Goal: Task Accomplishment & Management: Manage account settings

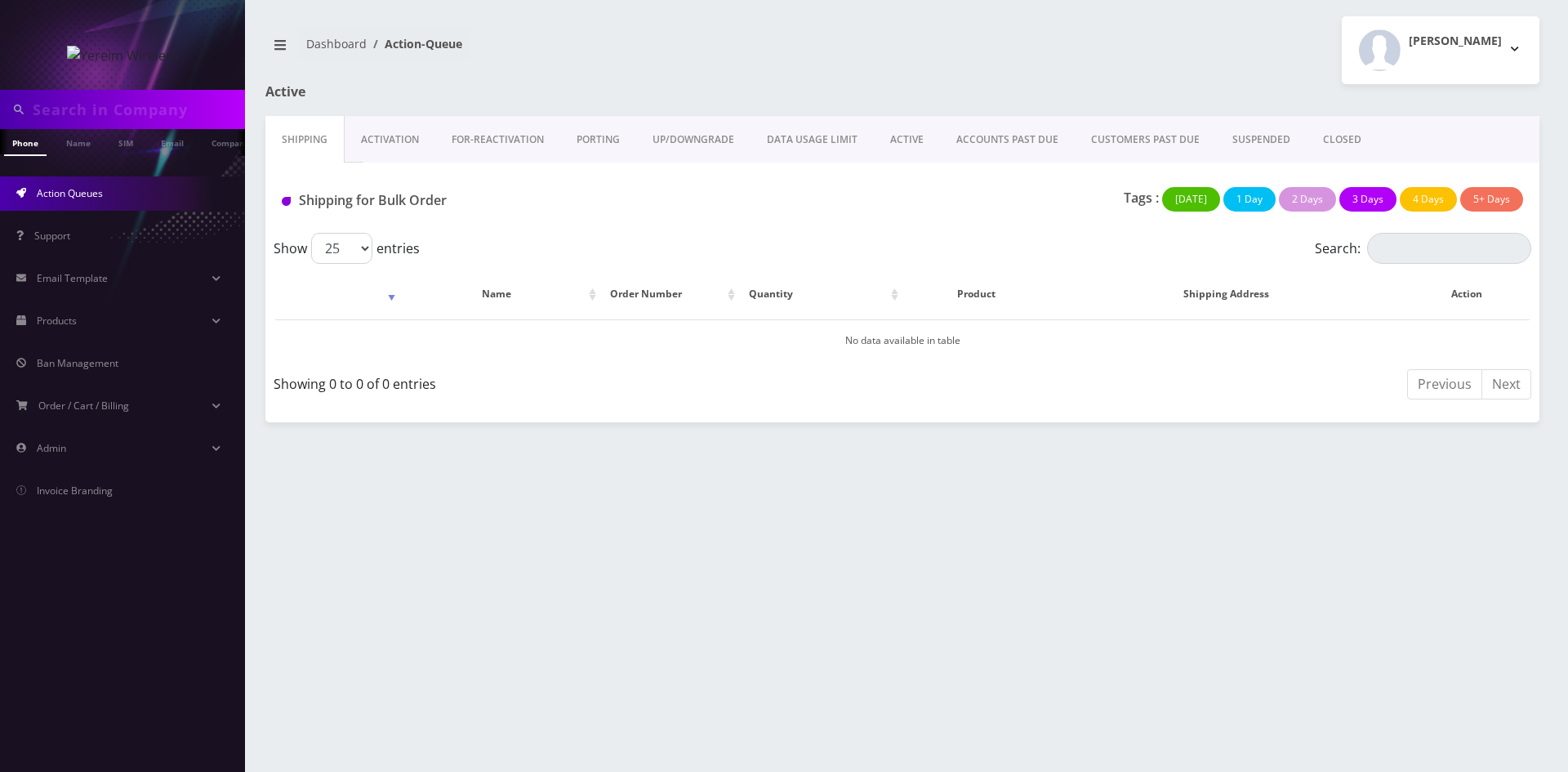
click at [906, 133] on link "ACTIVE" at bounding box center [907, 139] width 66 height 47
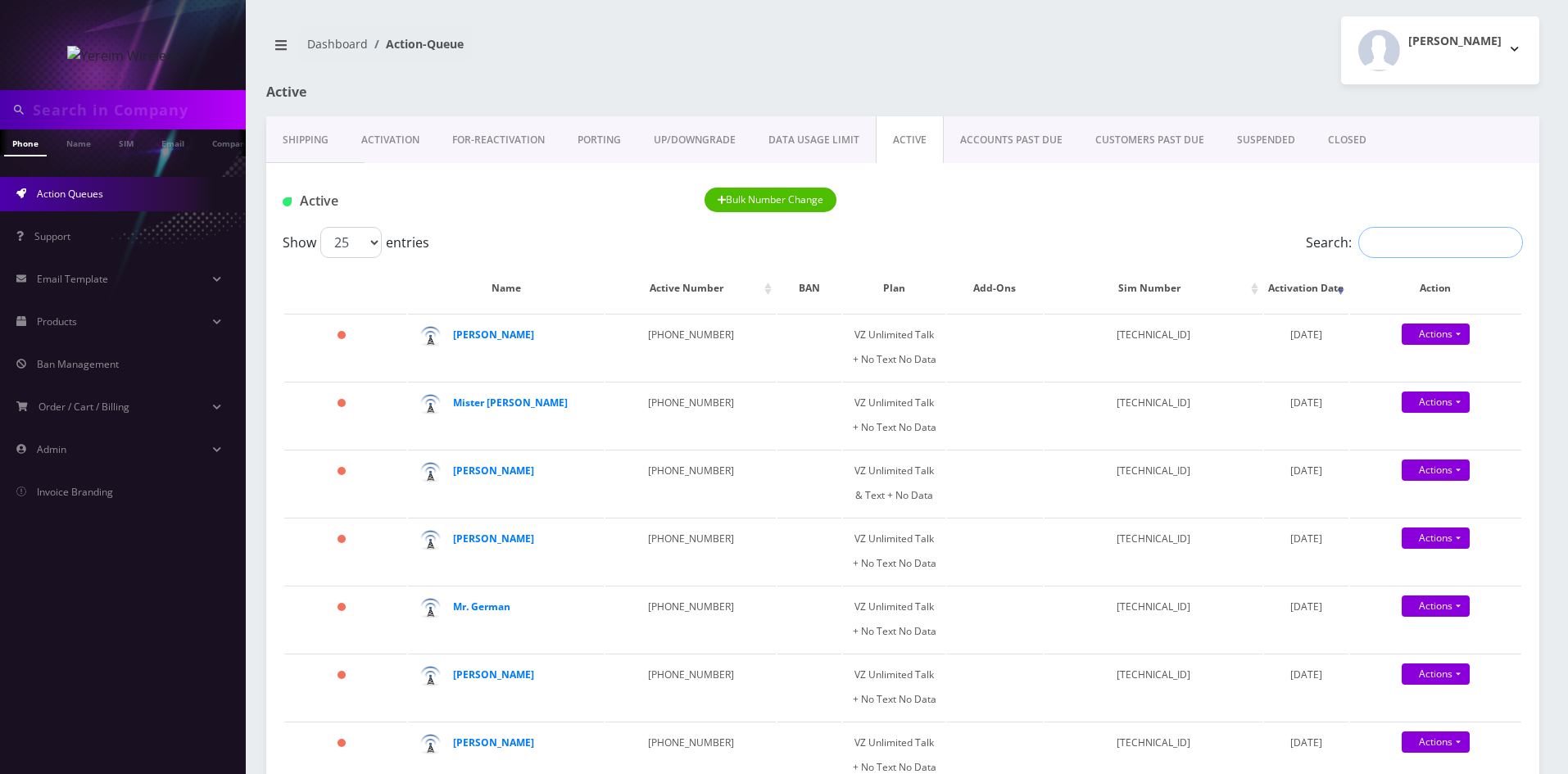
click at [1425, 257] on input "Search:" at bounding box center [1440, 242] width 164 height 31
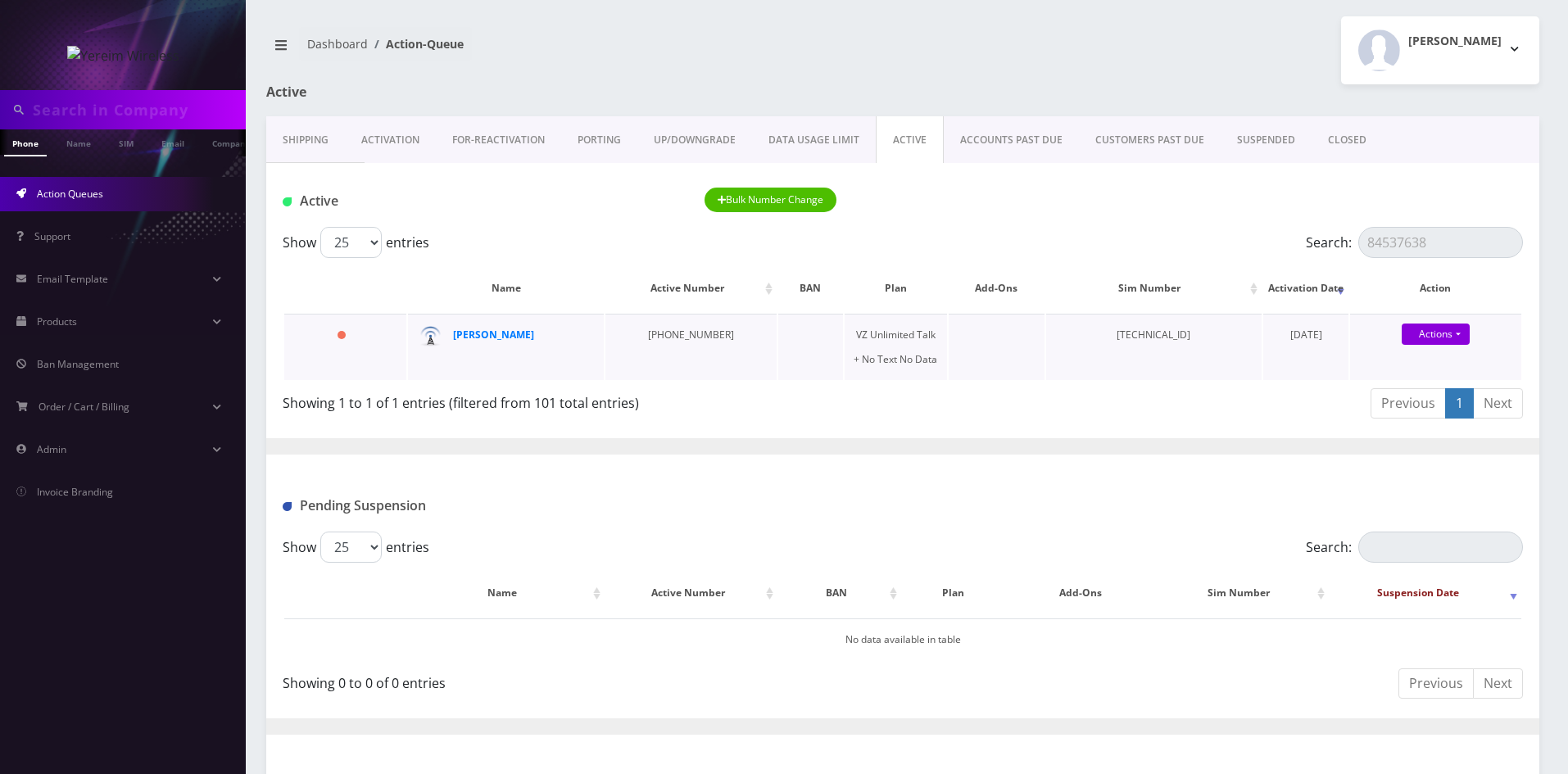
click at [683, 331] on td "[PHONE_NUMBER]" at bounding box center [691, 347] width 172 height 66
click at [525, 337] on strong "Brucha Lorincz" at bounding box center [493, 334] width 81 height 14
click at [488, 340] on strong "Brucha Lorincz" at bounding box center [493, 334] width 81 height 14
drag, startPoint x: 1437, startPoint y: 242, endPoint x: 1302, endPoint y: 243, distance: 135.0
click at [1302, 243] on div "Search: 84537638" at bounding box center [1369, 242] width 311 height 31
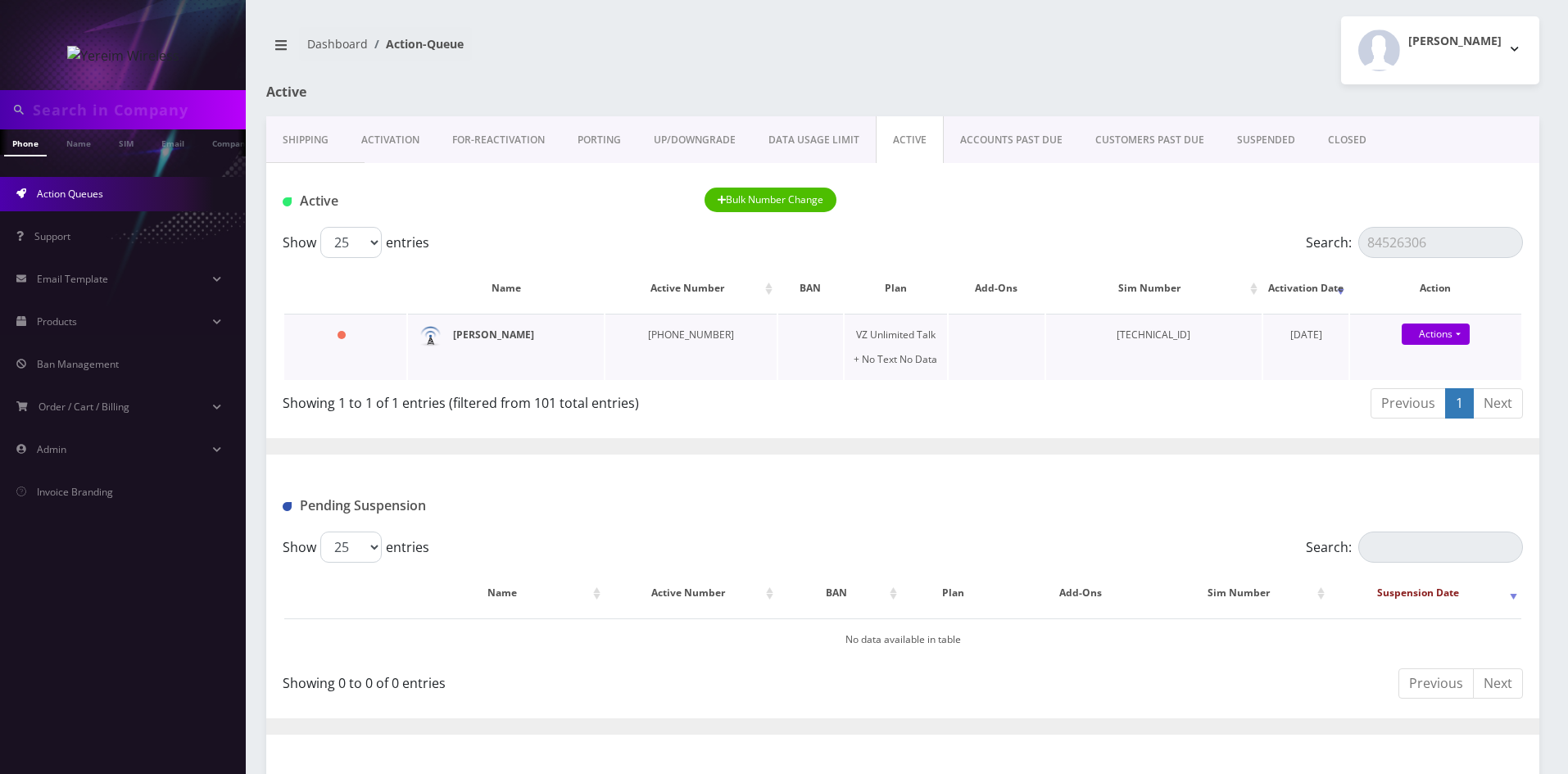
click at [528, 329] on strong "[PERSON_NAME]" at bounding box center [493, 334] width 81 height 14
drag, startPoint x: 1447, startPoint y: 244, endPoint x: 1335, endPoint y: 250, distance: 112.2
click at [1335, 250] on label "Search: 84526306" at bounding box center [1415, 242] width 217 height 31
click at [484, 330] on strong "[PERSON_NAME]" at bounding box center [493, 334] width 81 height 14
drag, startPoint x: 1419, startPoint y: 256, endPoint x: 1318, endPoint y: 253, distance: 101.0
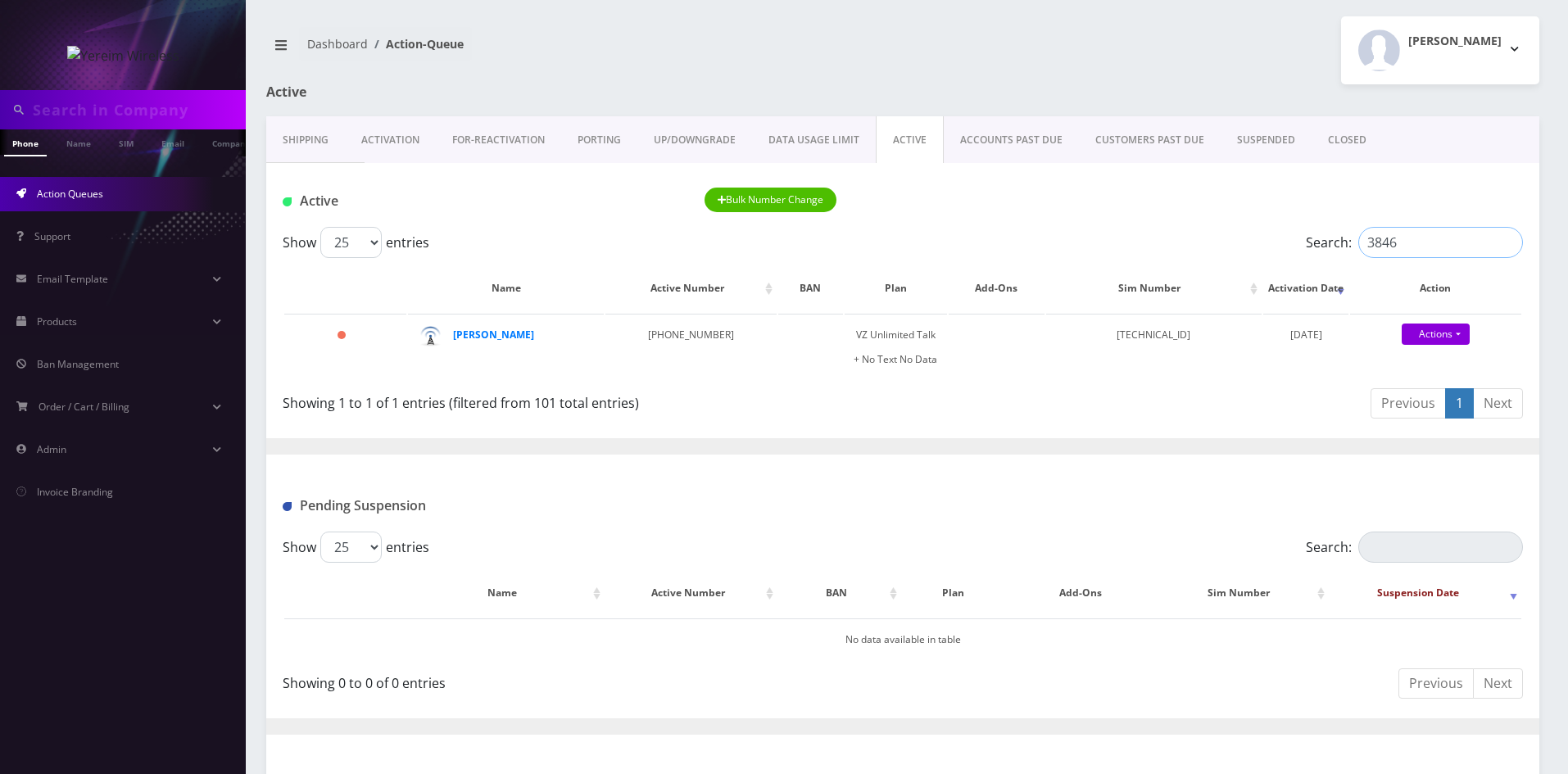
click at [1318, 253] on label "Search: 3846" at bounding box center [1415, 242] width 217 height 31
click at [508, 334] on strong "BRUCHA LORINCZ" at bounding box center [493, 334] width 81 height 14
drag, startPoint x: 1415, startPoint y: 238, endPoint x: 1328, endPoint y: 251, distance: 88.0
click at [1328, 251] on label "Search: 0605" at bounding box center [1415, 242] width 217 height 31
type input "2267"
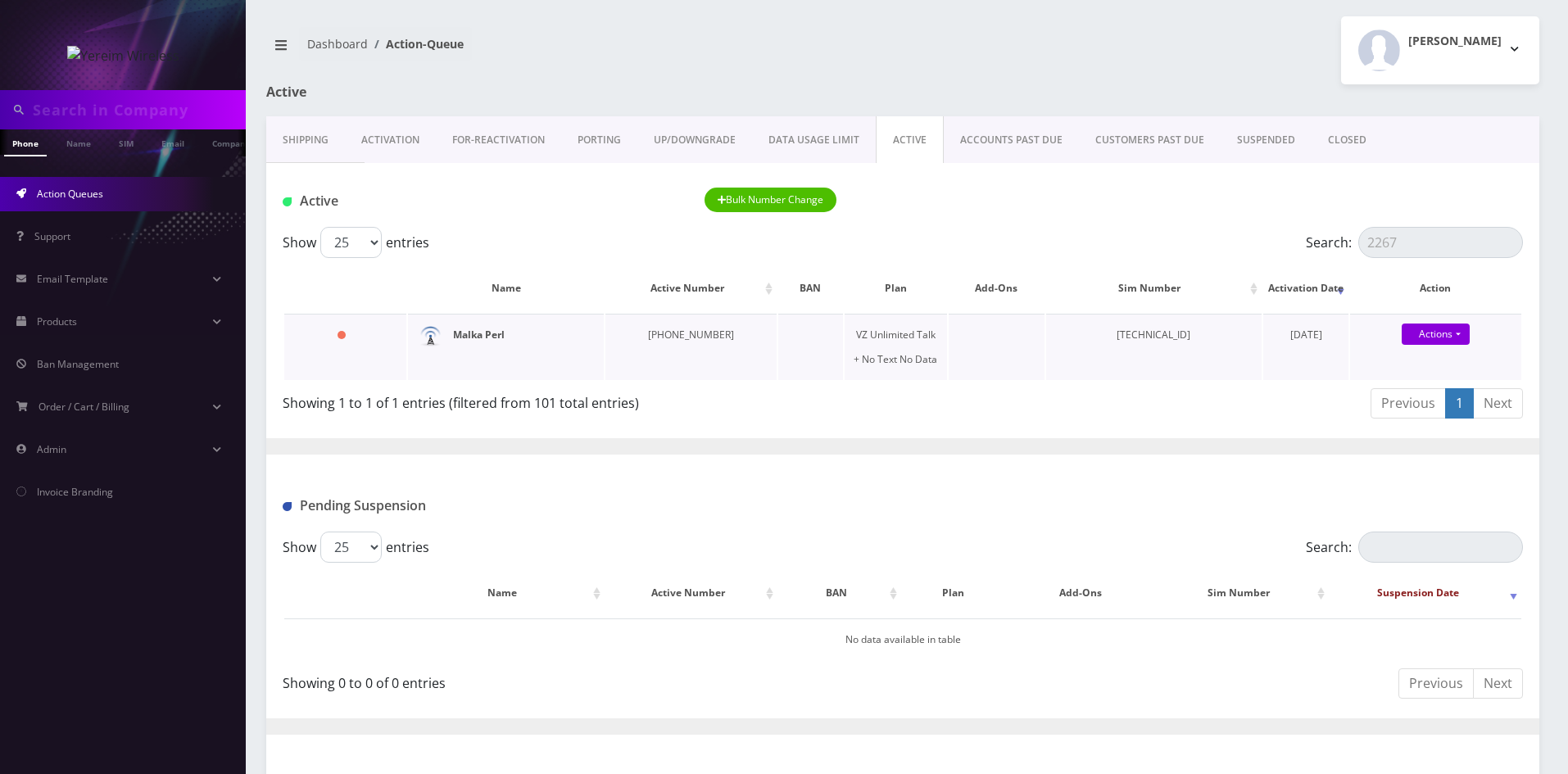
click at [473, 333] on strong "Malka Perl" at bounding box center [478, 334] width 52 height 14
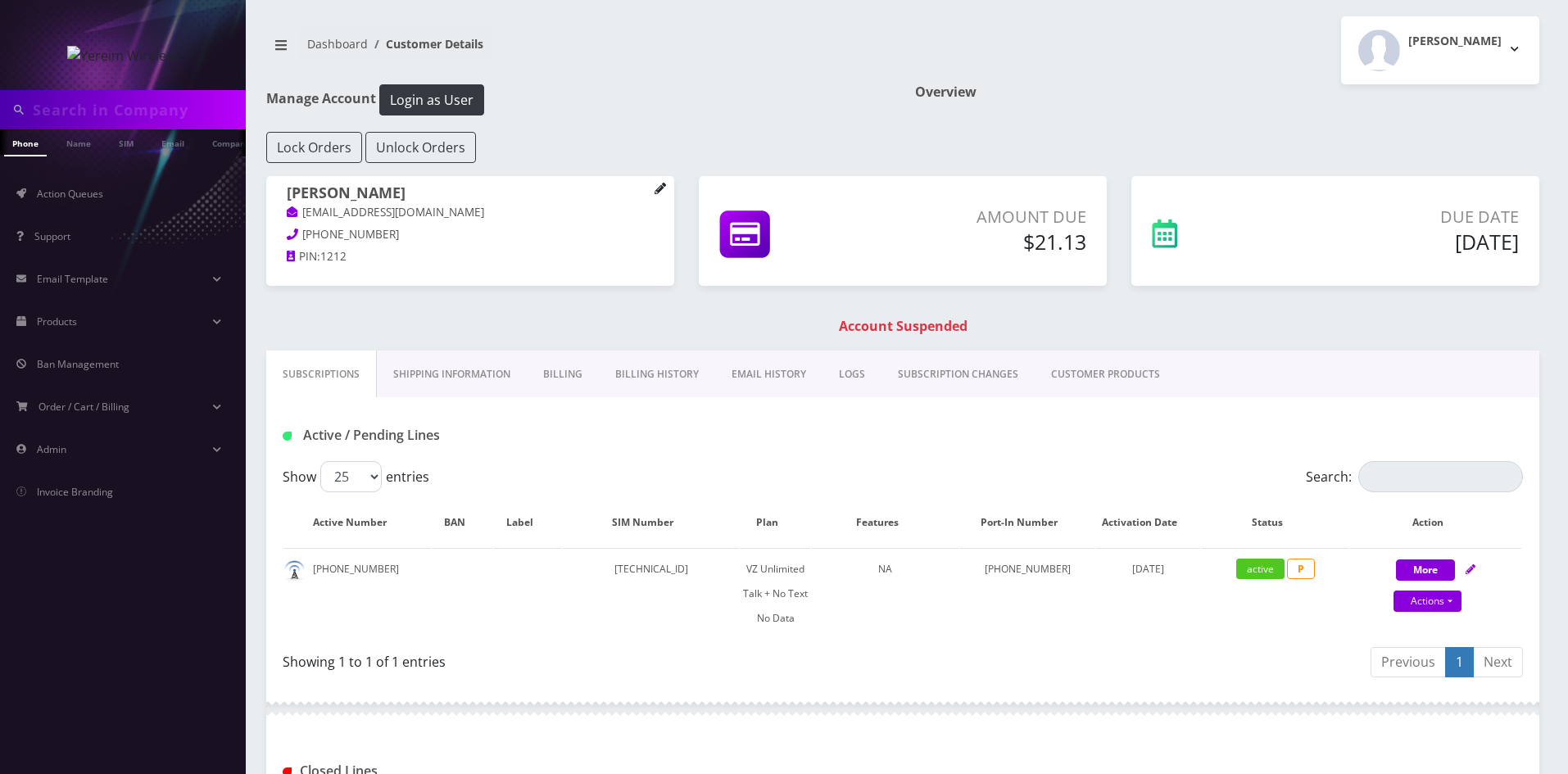
click at [656, 189] on icon at bounding box center [660, 188] width 12 height 12
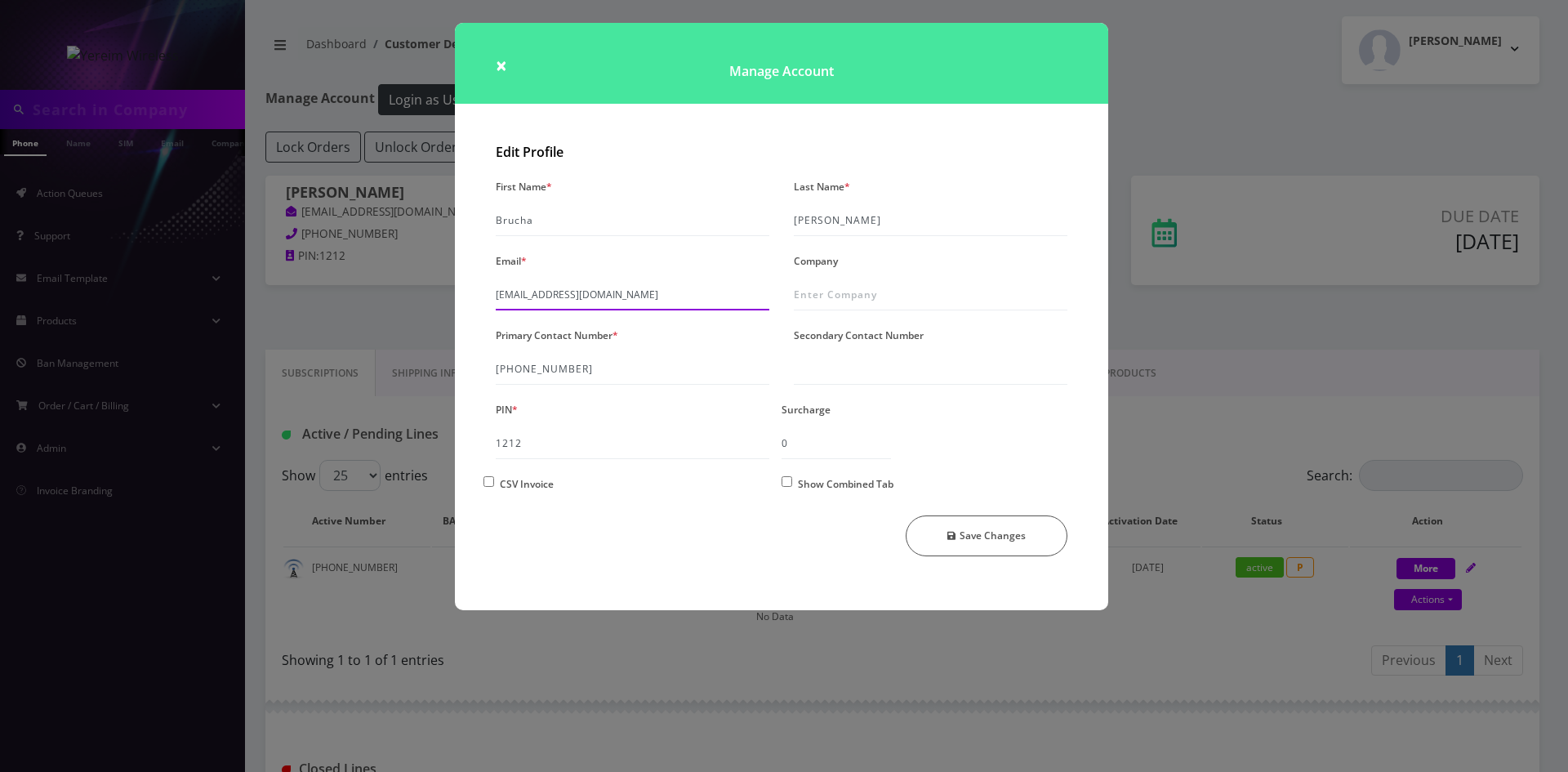
drag, startPoint x: 660, startPoint y: 285, endPoint x: 471, endPoint y: 296, distance: 189.3
click at [471, 296] on div "Edit Profile First Name * Brucha Last Name * Lorincz Email * shgy9700+845376384…" at bounding box center [782, 373] width 653 height 473
click at [504, 68] on span "×" at bounding box center [501, 65] width 12 height 27
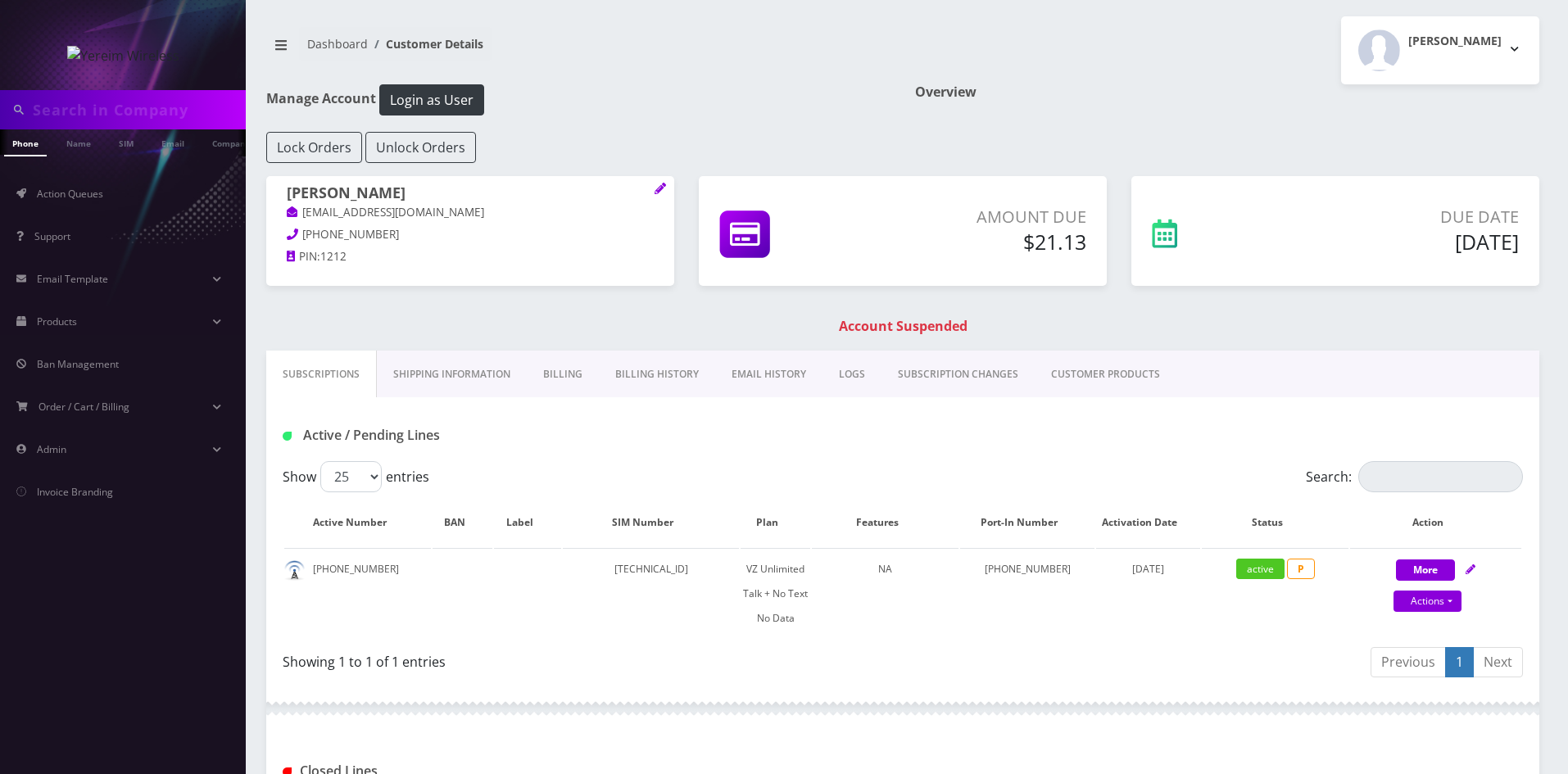
click at [541, 371] on link "Billing" at bounding box center [562, 374] width 72 height 47
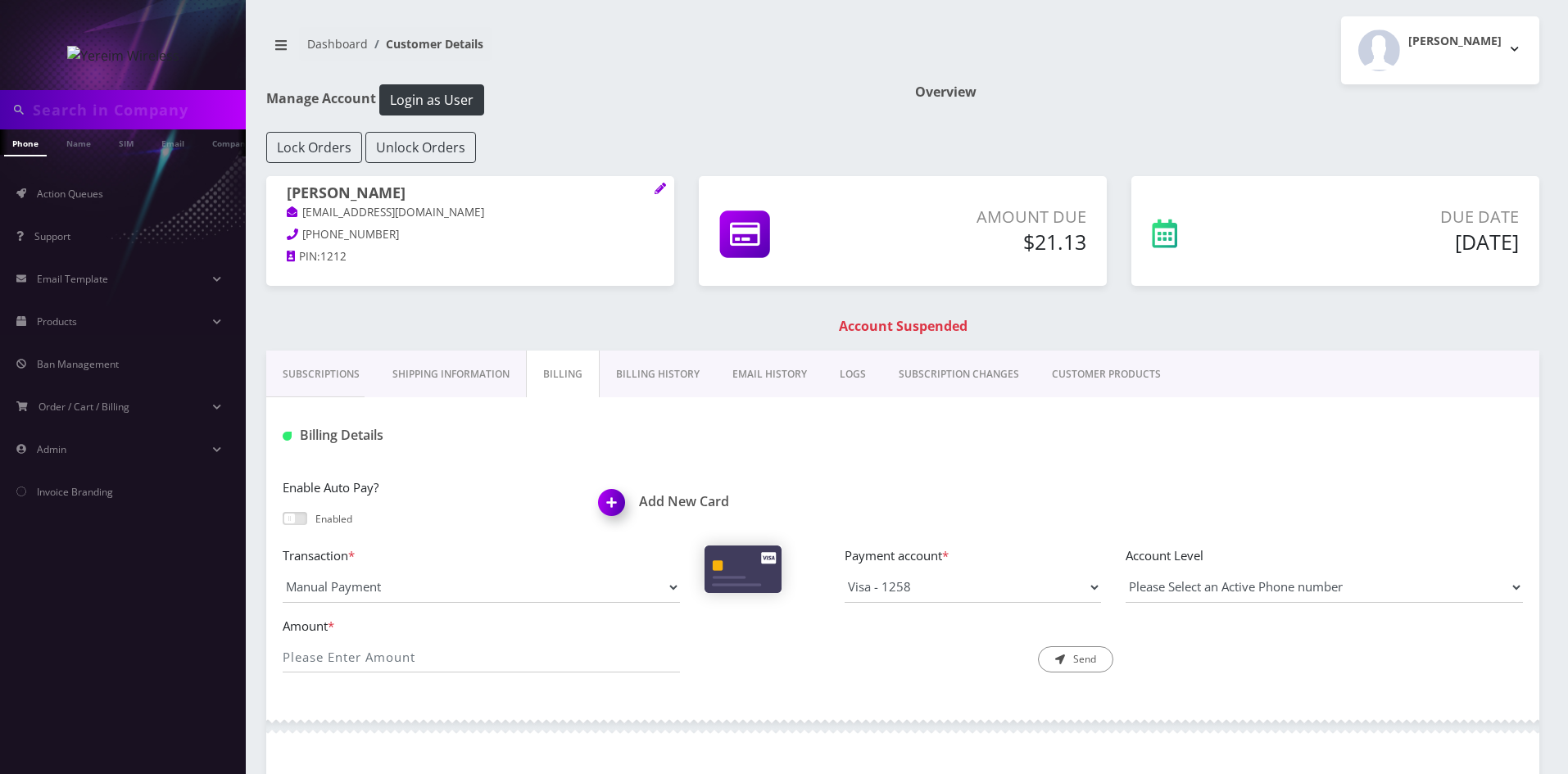
click at [351, 371] on link "Subscriptions" at bounding box center [321, 374] width 110 height 47
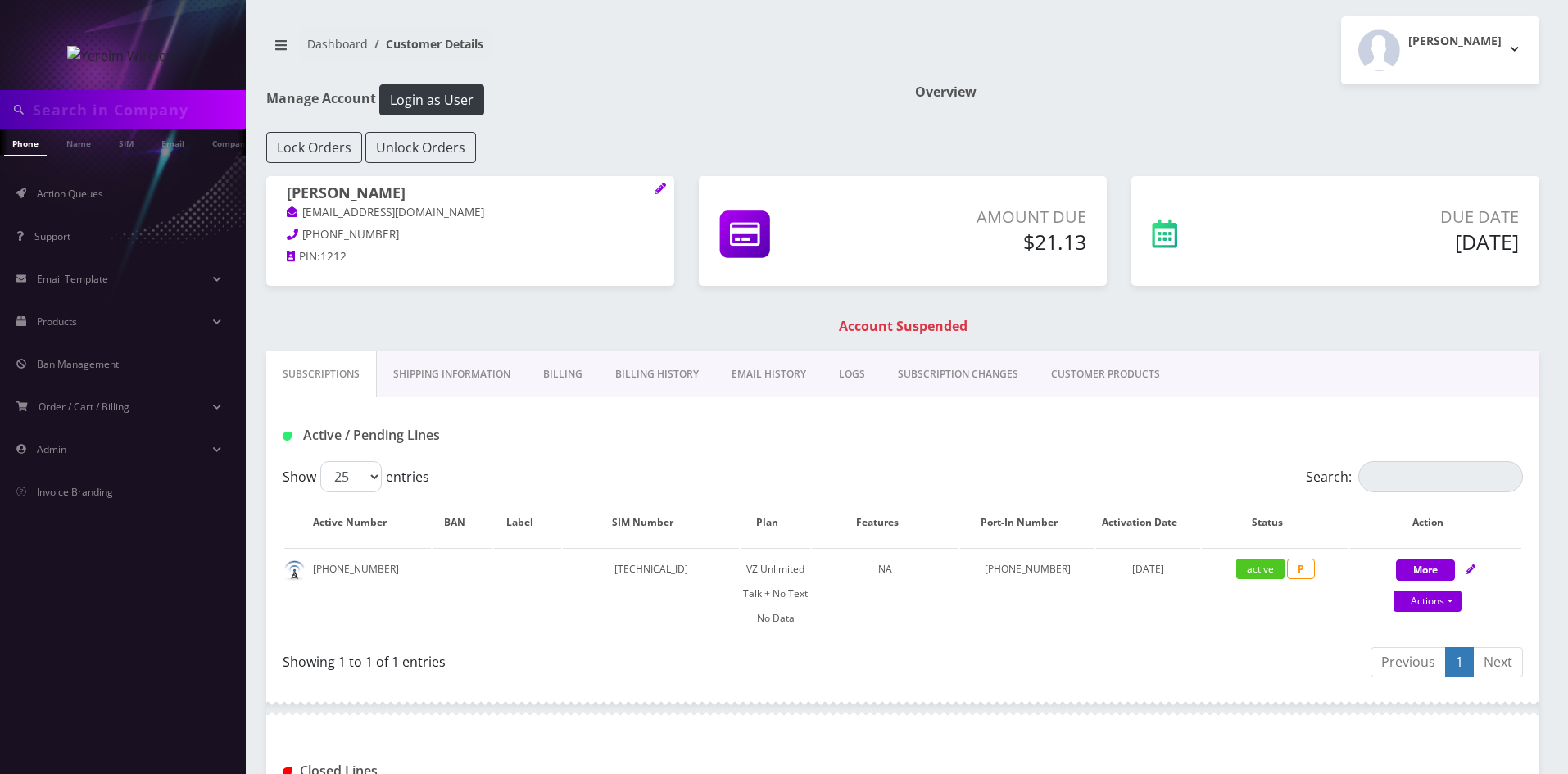
click at [678, 363] on link "Billing History" at bounding box center [657, 374] width 116 height 47
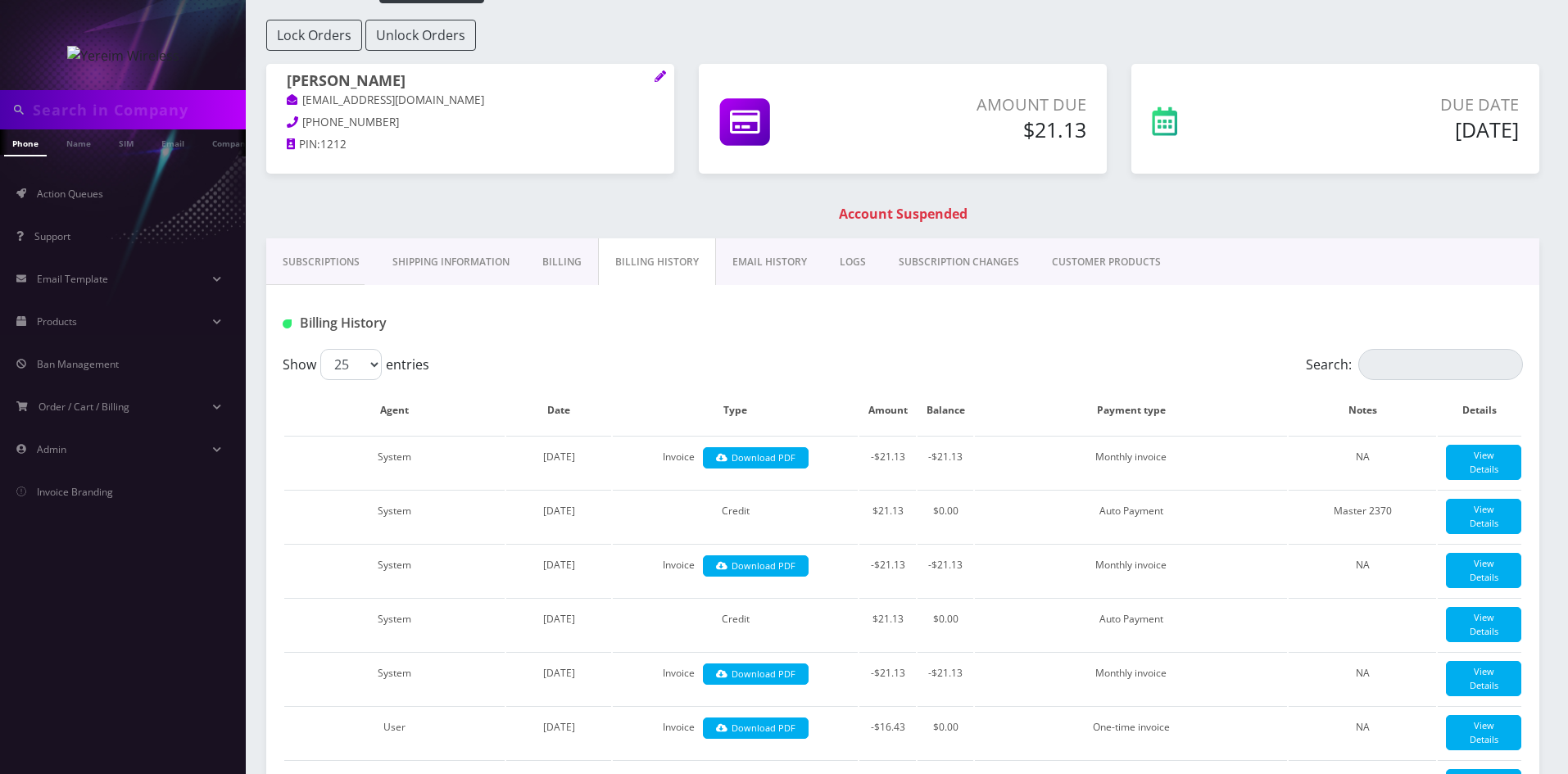
scroll to position [82, 0]
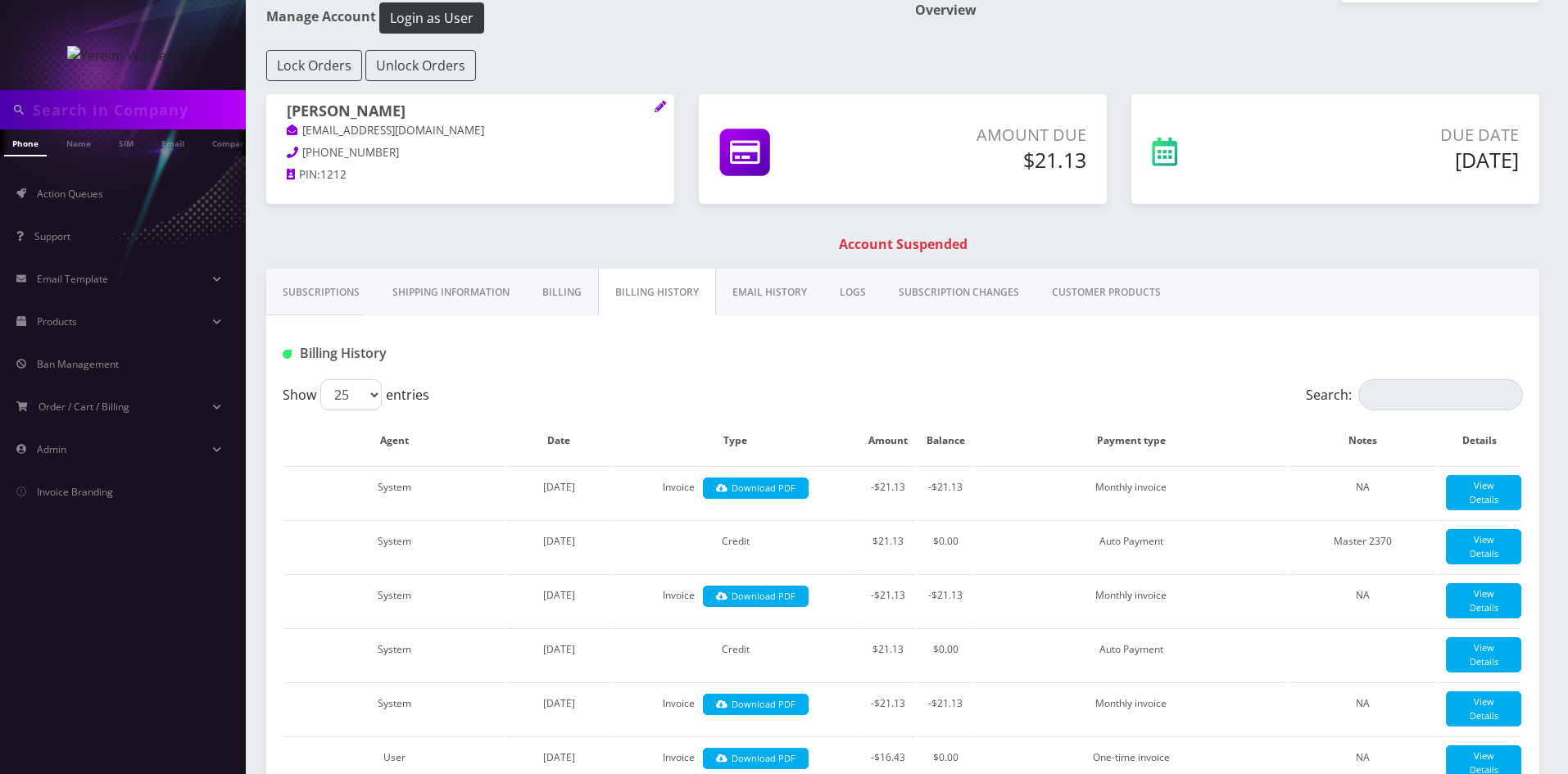
click at [334, 291] on link "Subscriptions" at bounding box center [321, 292] width 110 height 47
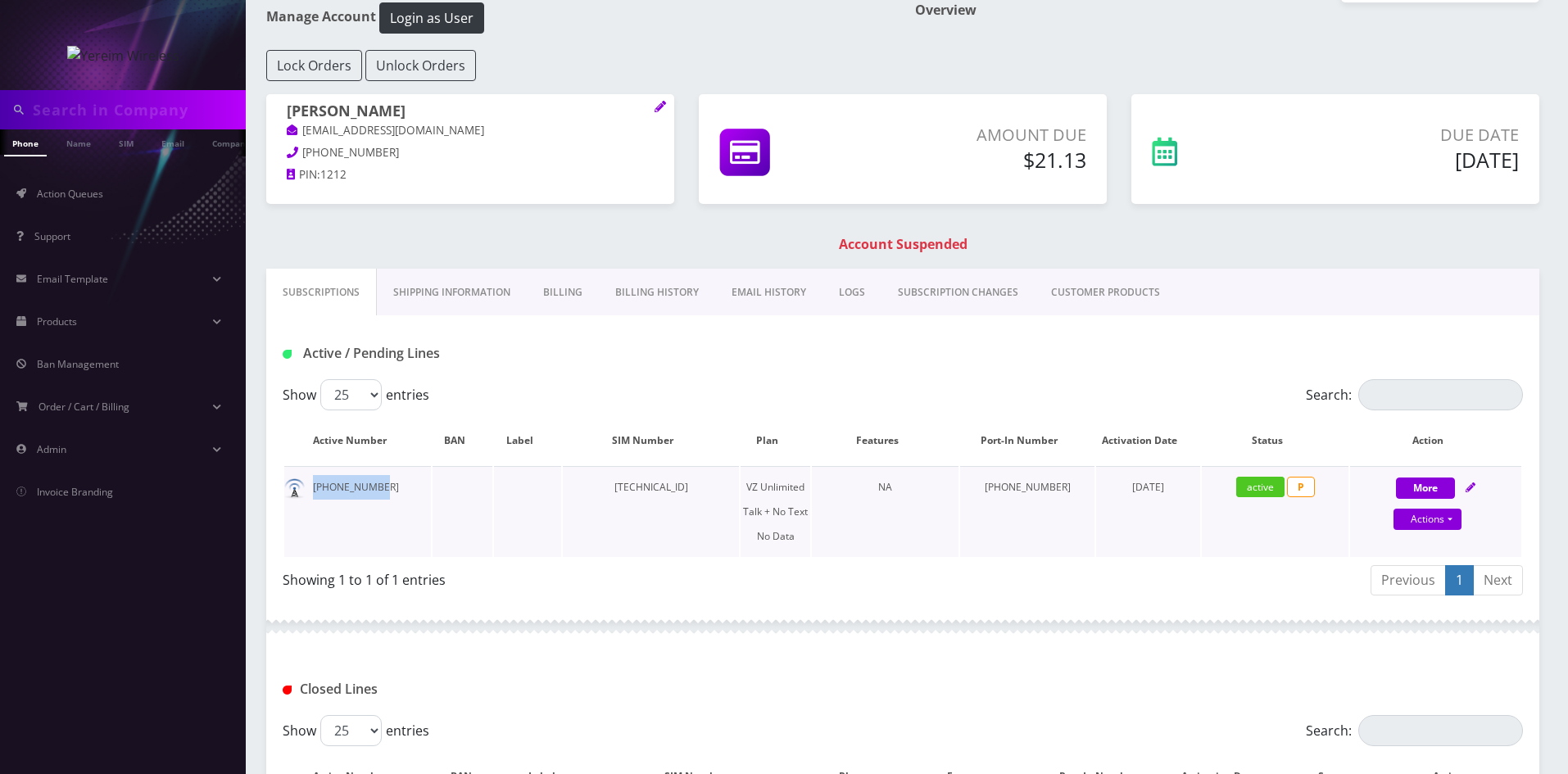
drag, startPoint x: 391, startPoint y: 479, endPoint x: 312, endPoint y: 499, distance: 81.5
click at [312, 499] on td "[PHONE_NUMBER]" at bounding box center [358, 512] width 147 height 91
copy td "[PHONE_NUMBER]"
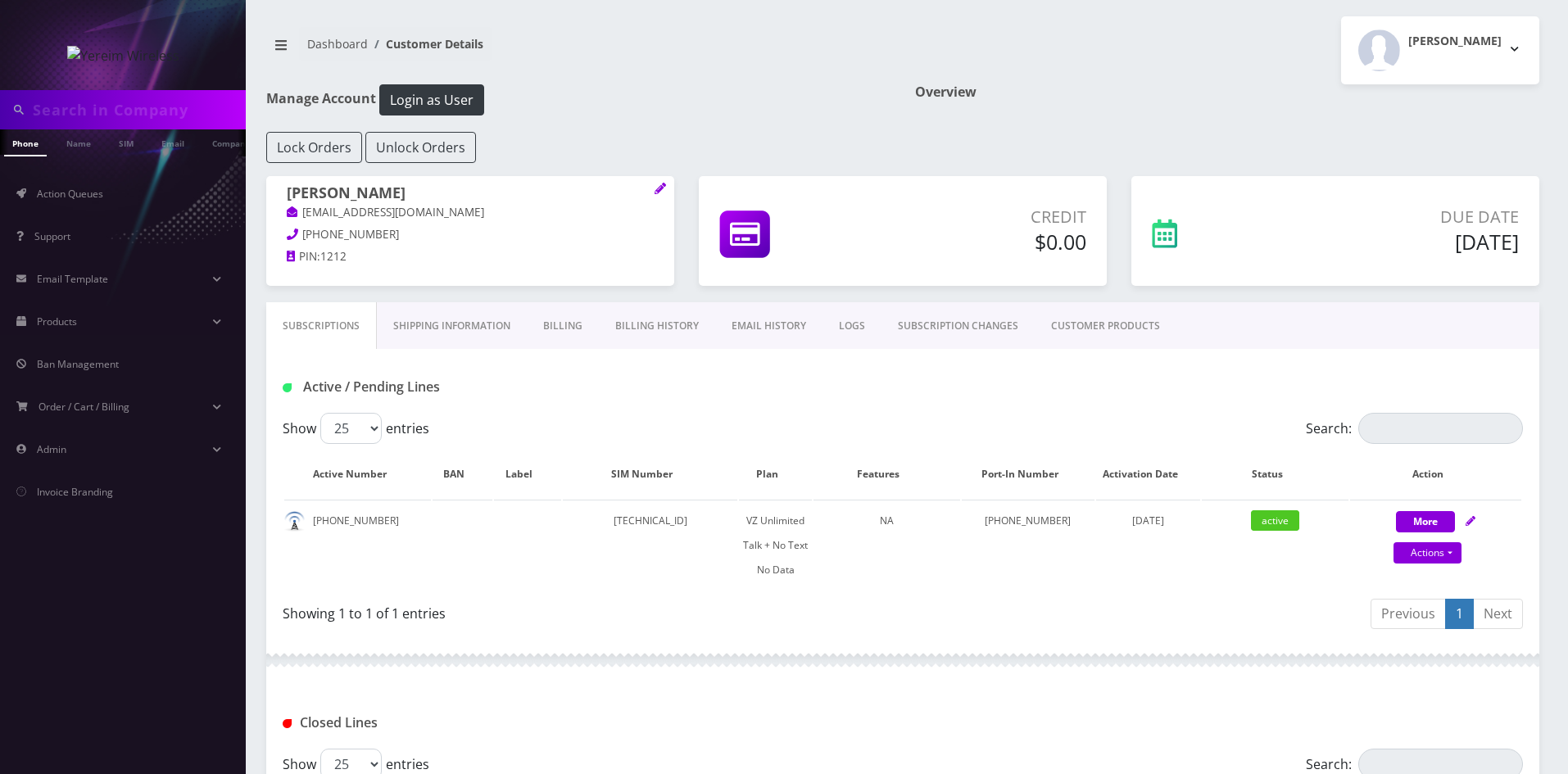
click at [631, 321] on link "Billing History" at bounding box center [657, 326] width 116 height 47
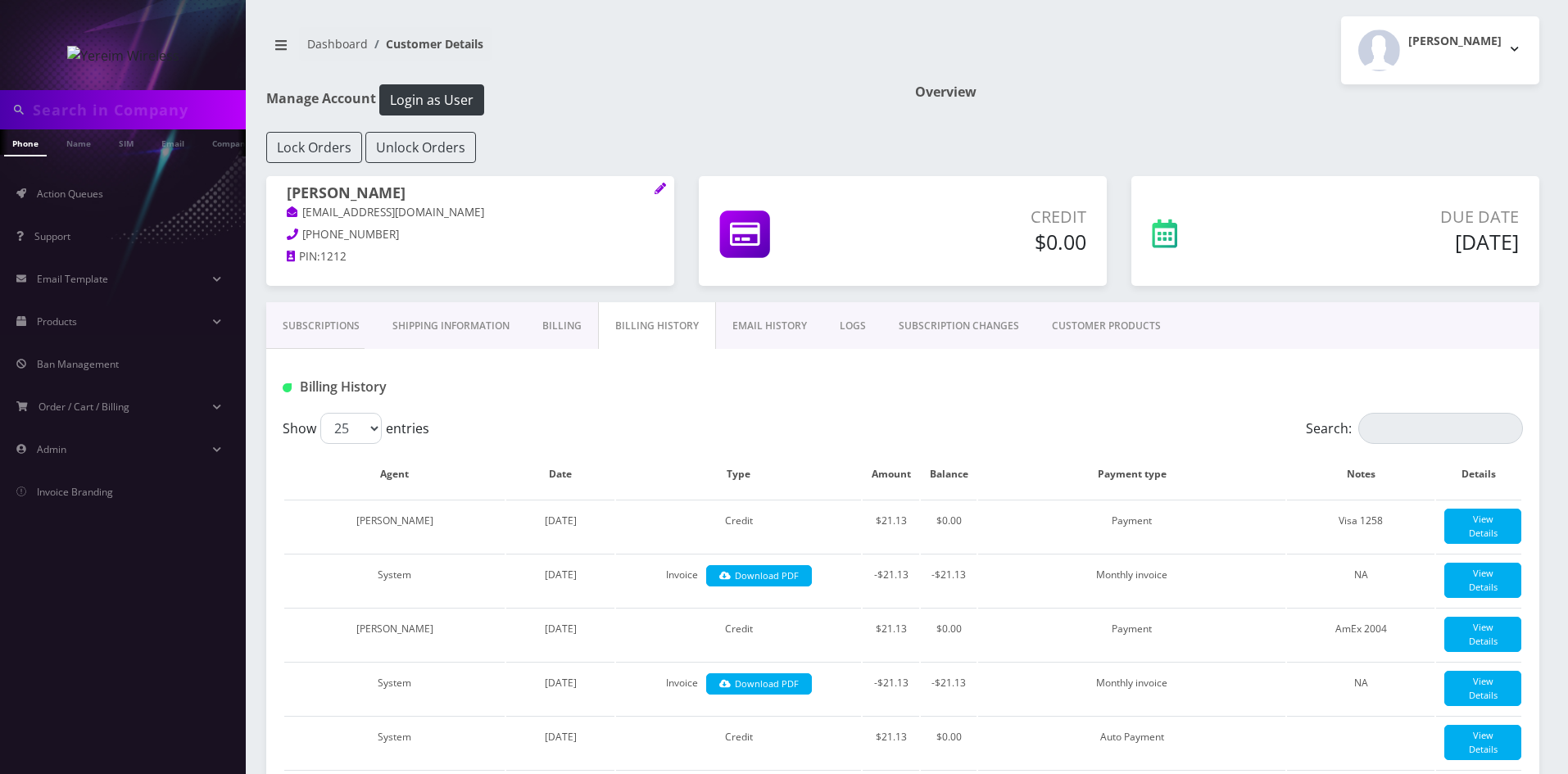
click at [549, 332] on link "Billing" at bounding box center [561, 326] width 72 height 47
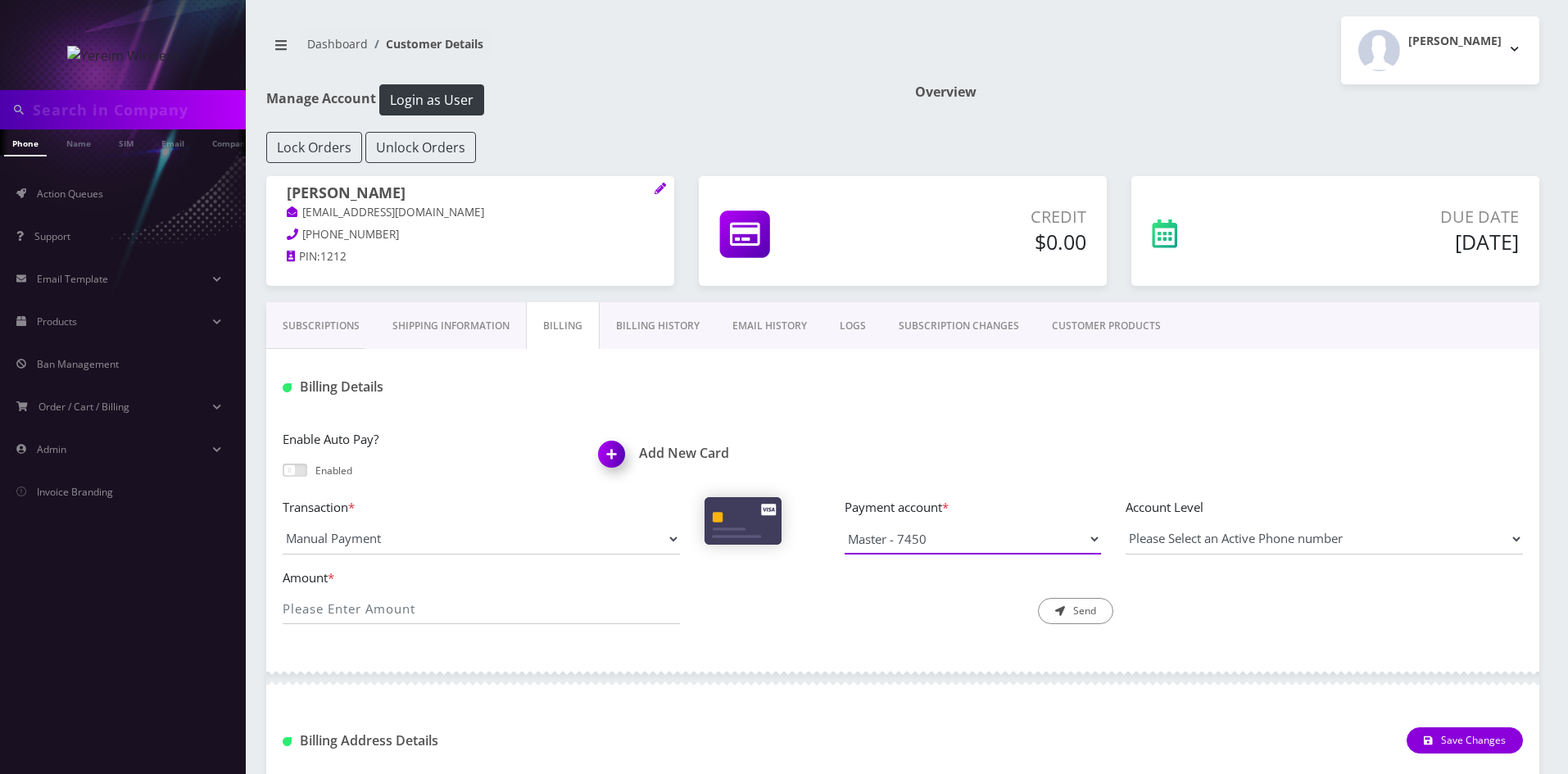
click at [1026, 538] on select "Master - 7450 AmEx - Visa - 1258" at bounding box center [973, 539] width 256 height 31
click at [674, 318] on link "Billing History" at bounding box center [658, 326] width 116 height 47
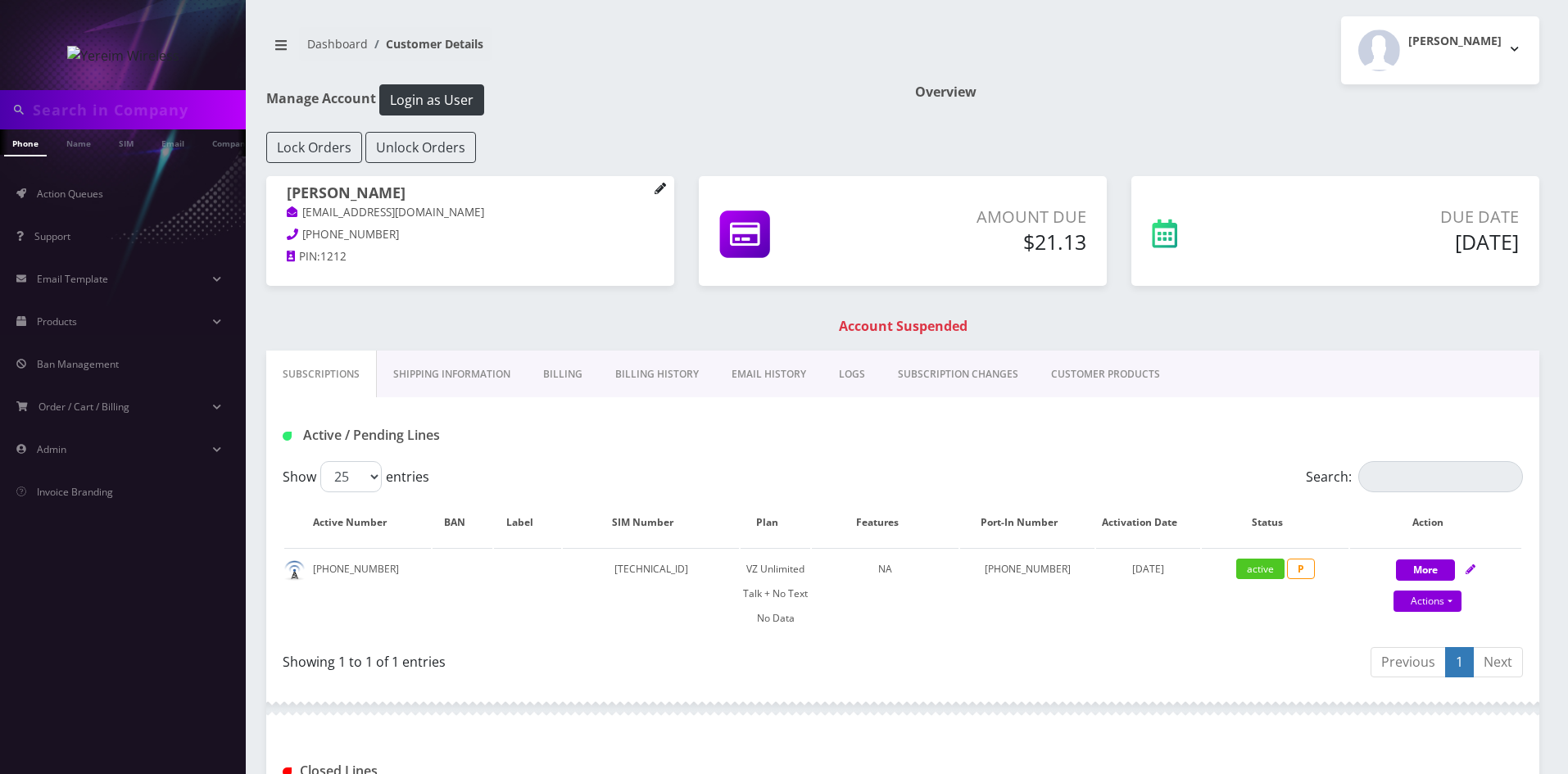
click at [661, 189] on icon at bounding box center [660, 188] width 11 height 11
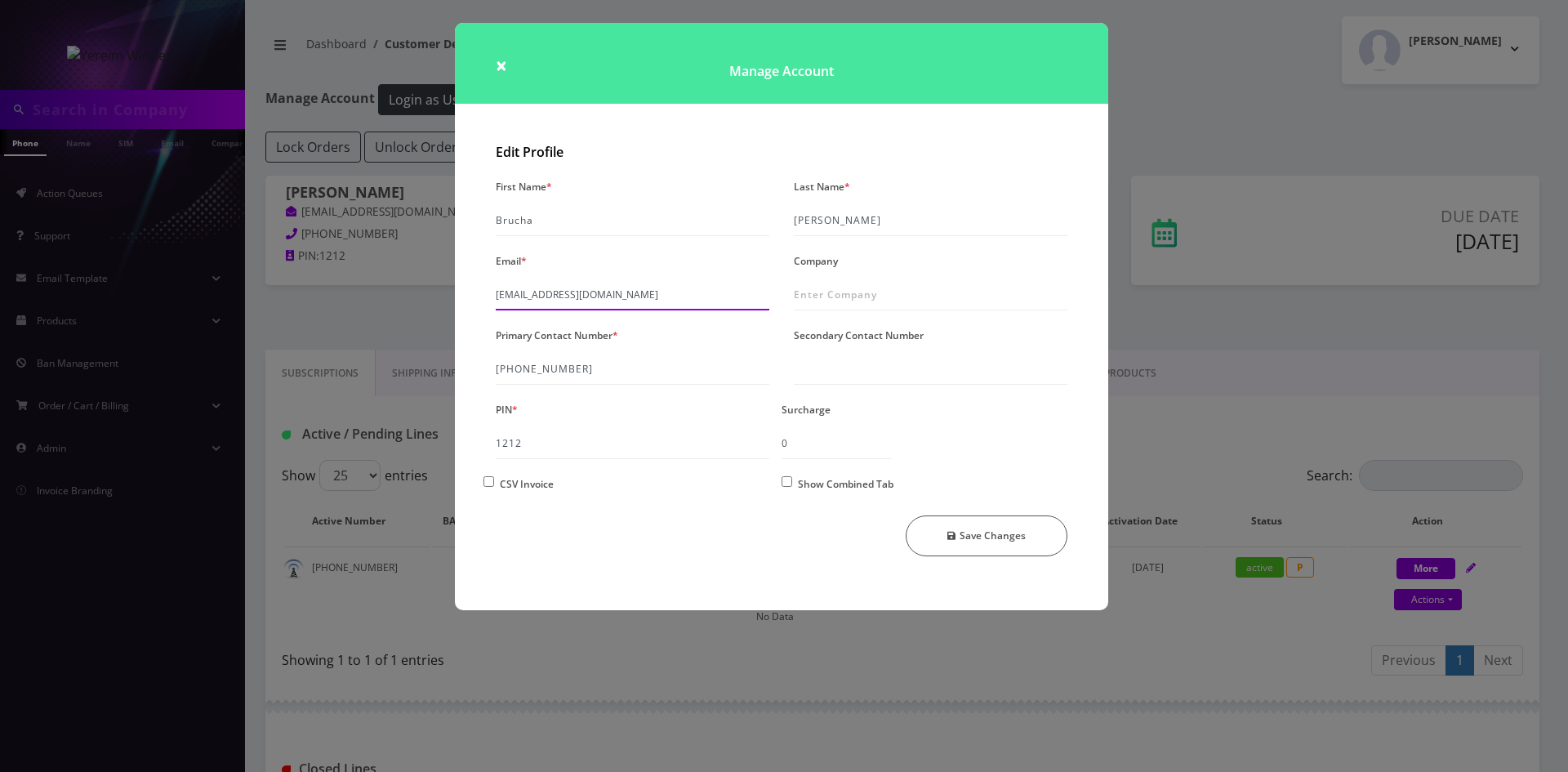
drag, startPoint x: 665, startPoint y: 295, endPoint x: 462, endPoint y: 316, distance: 204.1
click at [462, 316] on div "Edit Profile First Name * Brucha Last Name * Lorincz Email * shgy9700+845376384…" at bounding box center [782, 373] width 653 height 473
click at [499, 73] on span "×" at bounding box center [501, 65] width 12 height 27
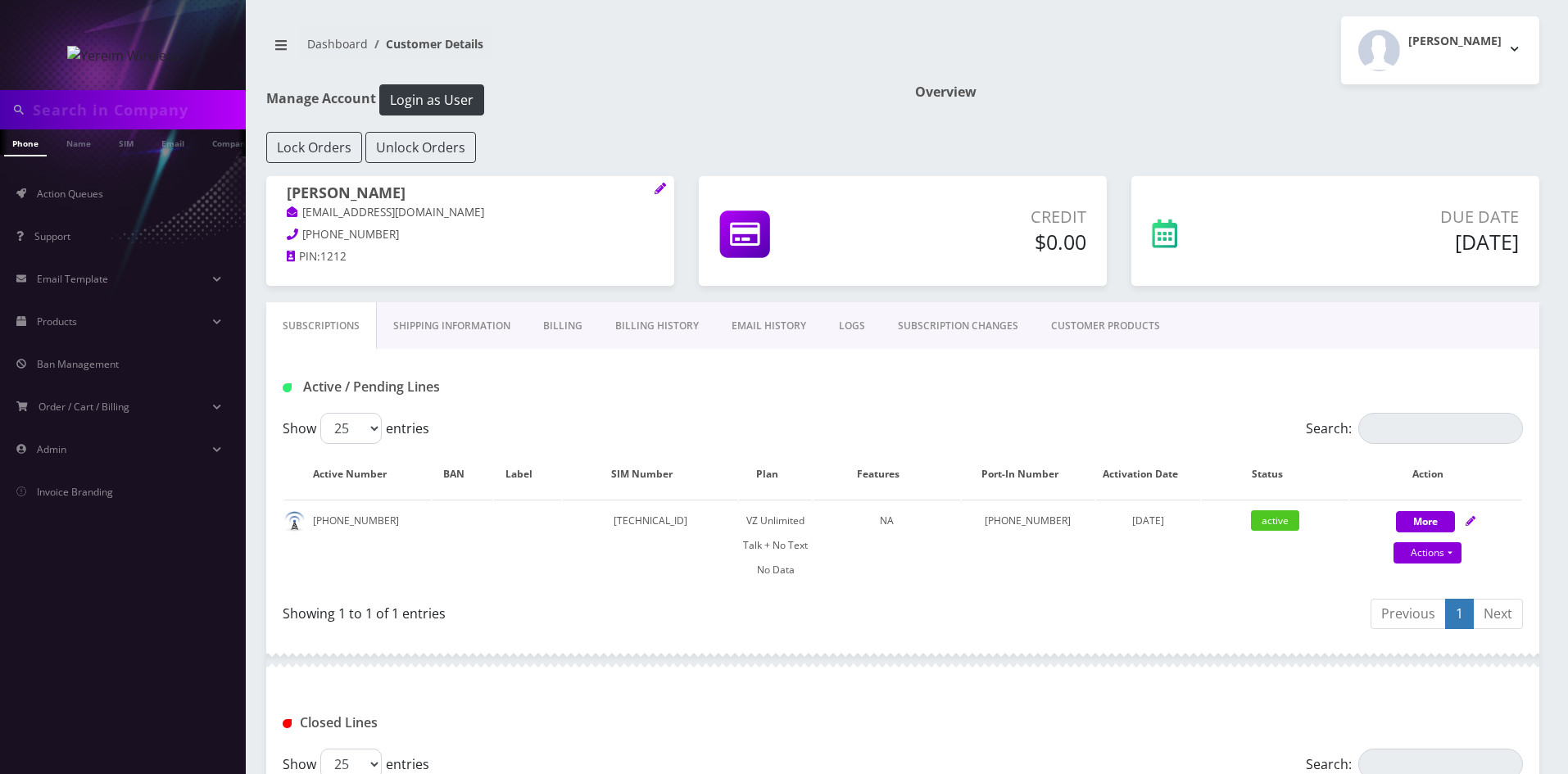
click at [660, 323] on link "Billing History" at bounding box center [657, 326] width 116 height 47
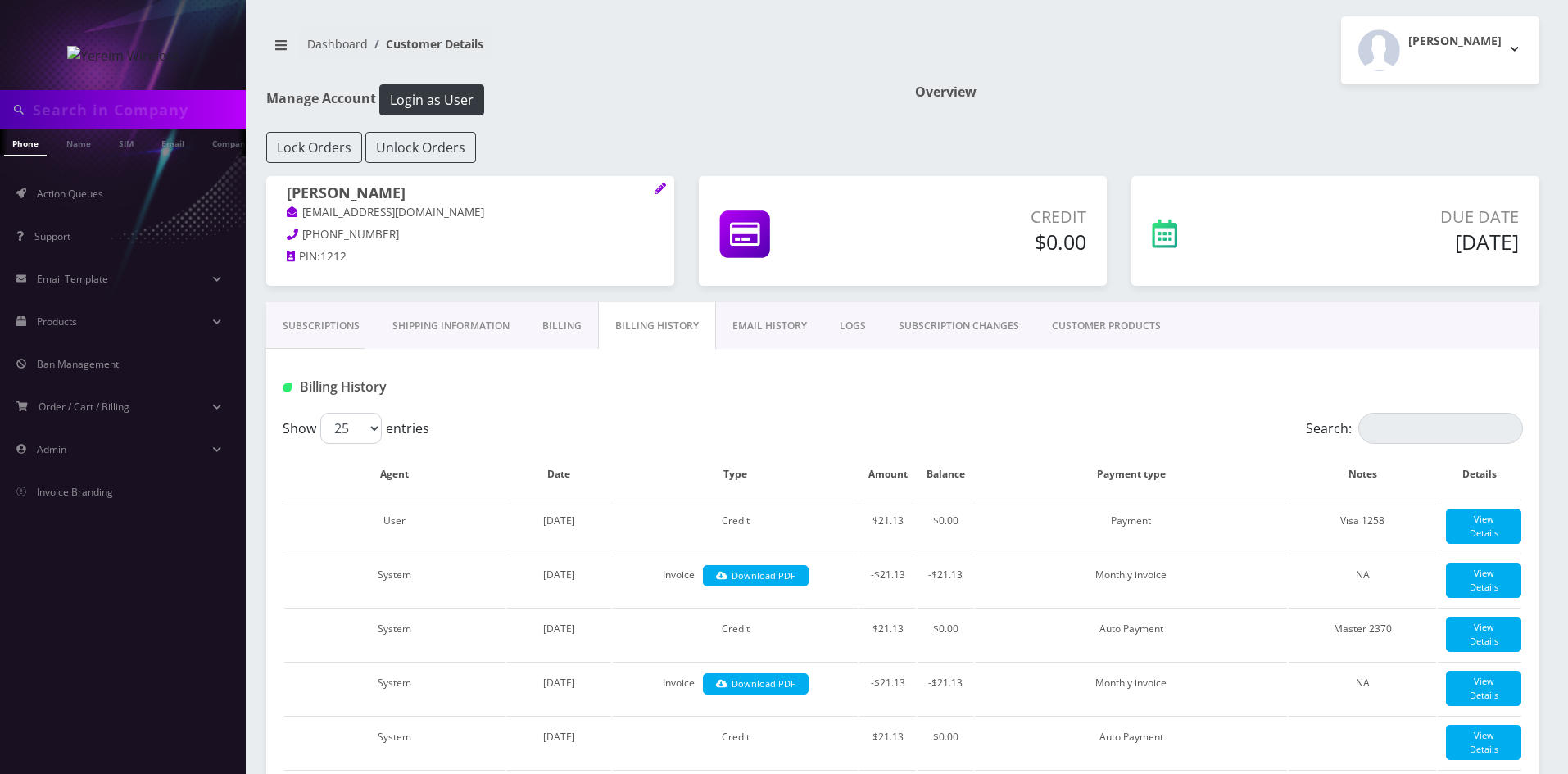
click at [340, 323] on link "Subscriptions" at bounding box center [321, 326] width 110 height 47
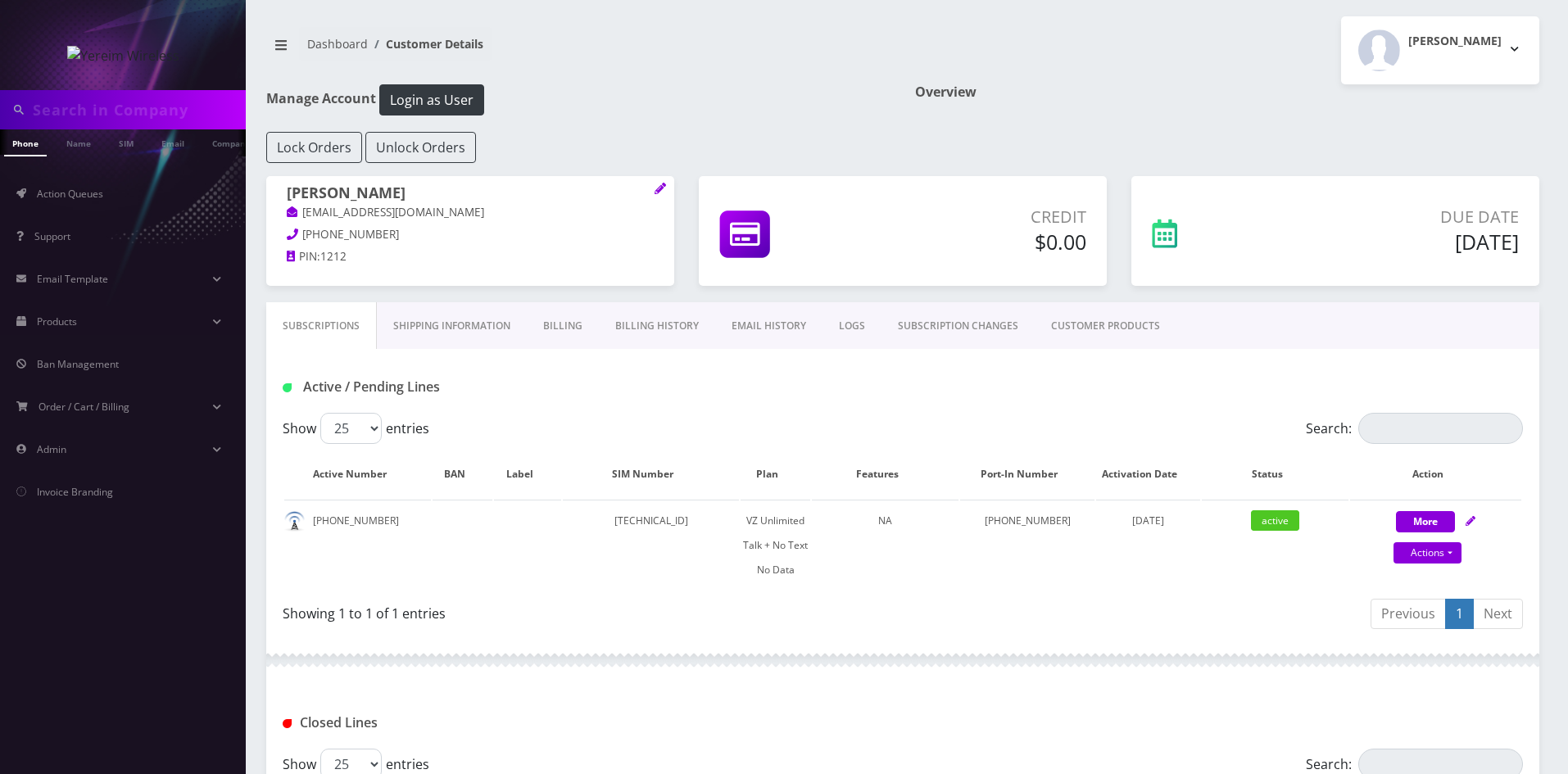
click at [463, 334] on link "Shipping Information" at bounding box center [451, 326] width 150 height 47
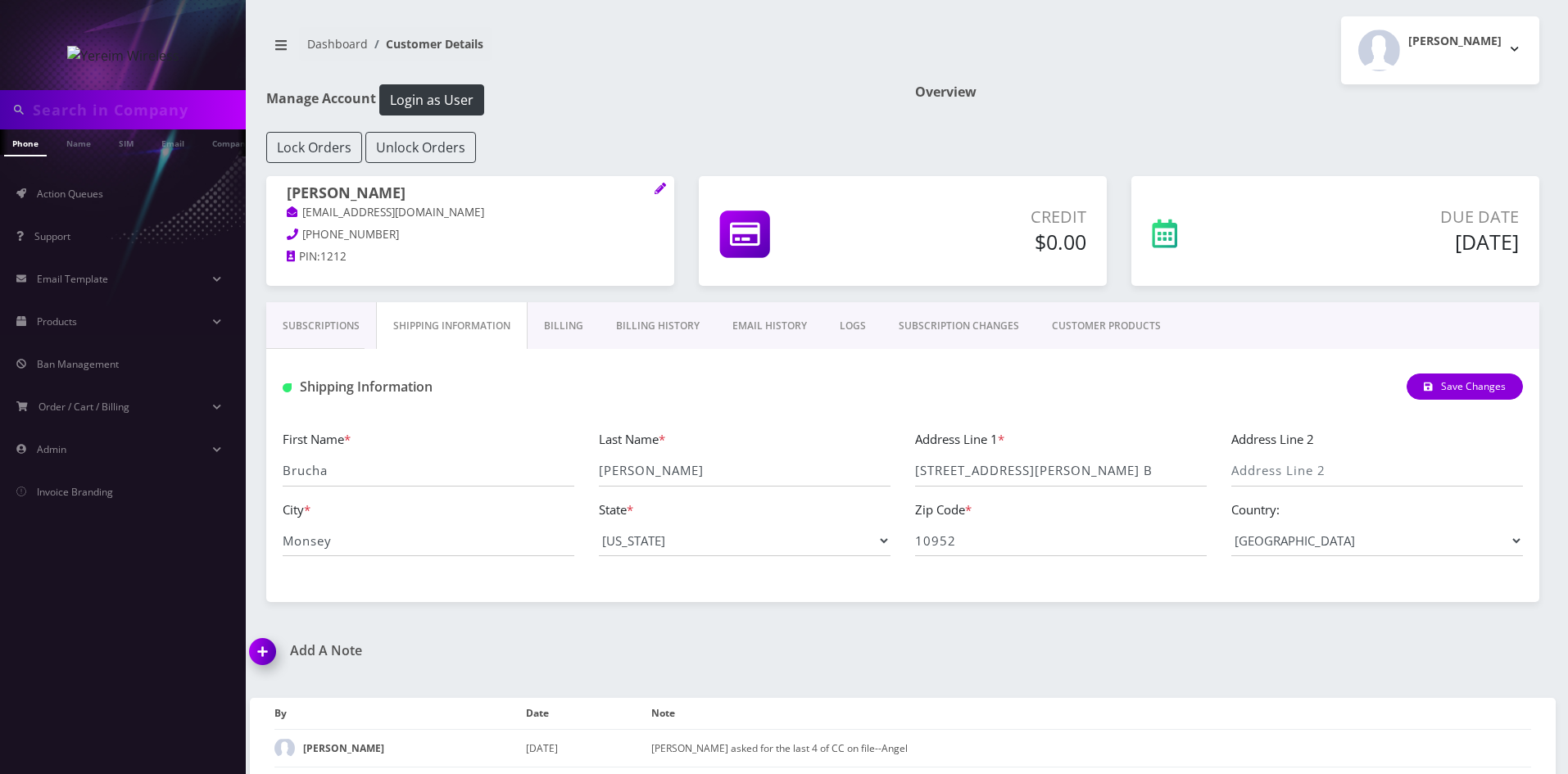
click at [551, 327] on link "Billing" at bounding box center [563, 326] width 72 height 47
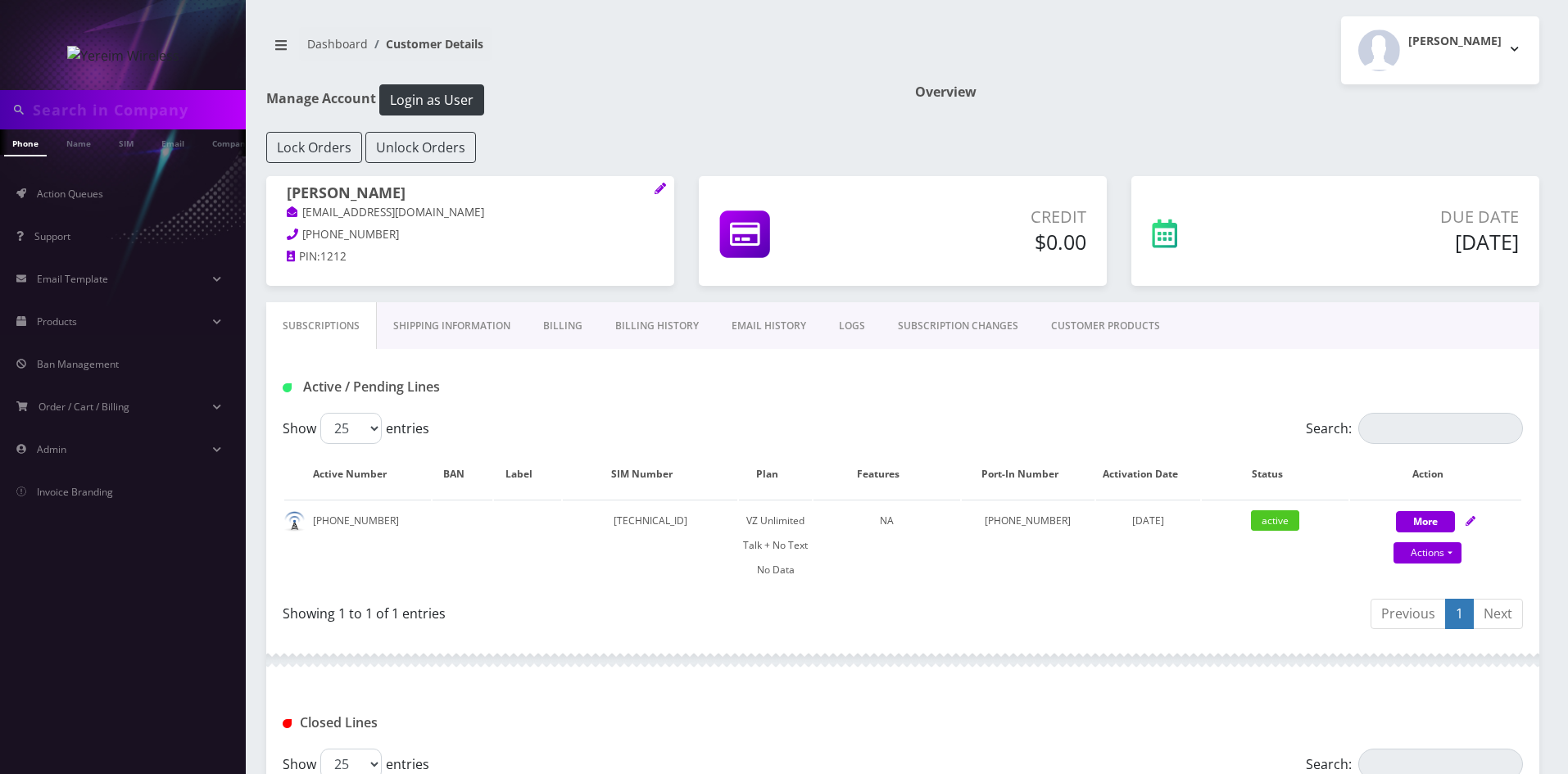
click at [577, 322] on link "Billing" at bounding box center [562, 326] width 72 height 47
click at [656, 189] on icon at bounding box center [660, 188] width 12 height 12
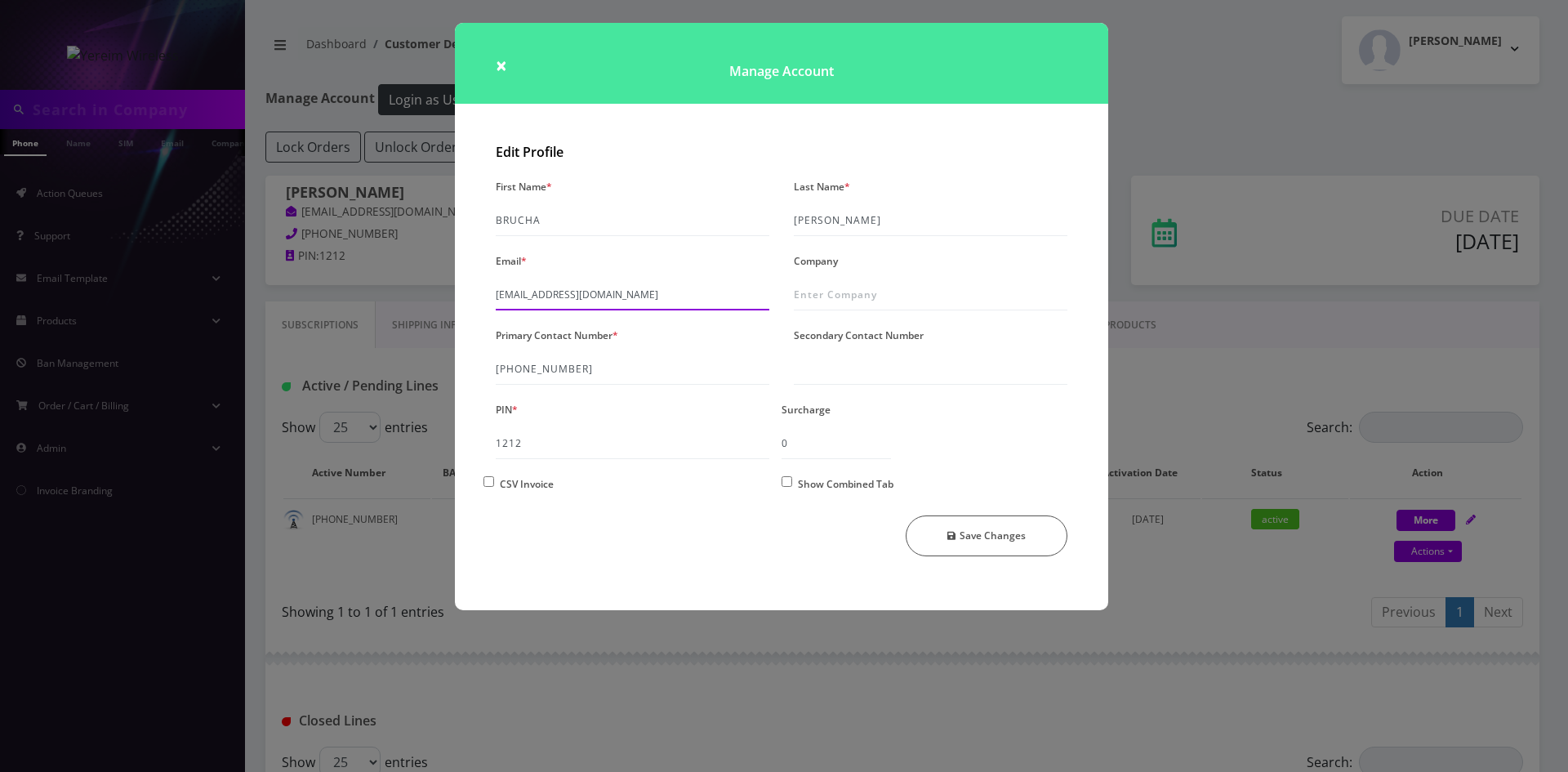
drag, startPoint x: 681, startPoint y: 288, endPoint x: 427, endPoint y: 305, distance: 254.6
click at [427, 305] on div "× Manage Account Edit Profile First Name * BRUCHA Last Name * [PERSON_NAME] Ema…" at bounding box center [784, 386] width 1568 height 772
click at [496, 72] on span "×" at bounding box center [501, 65] width 12 height 27
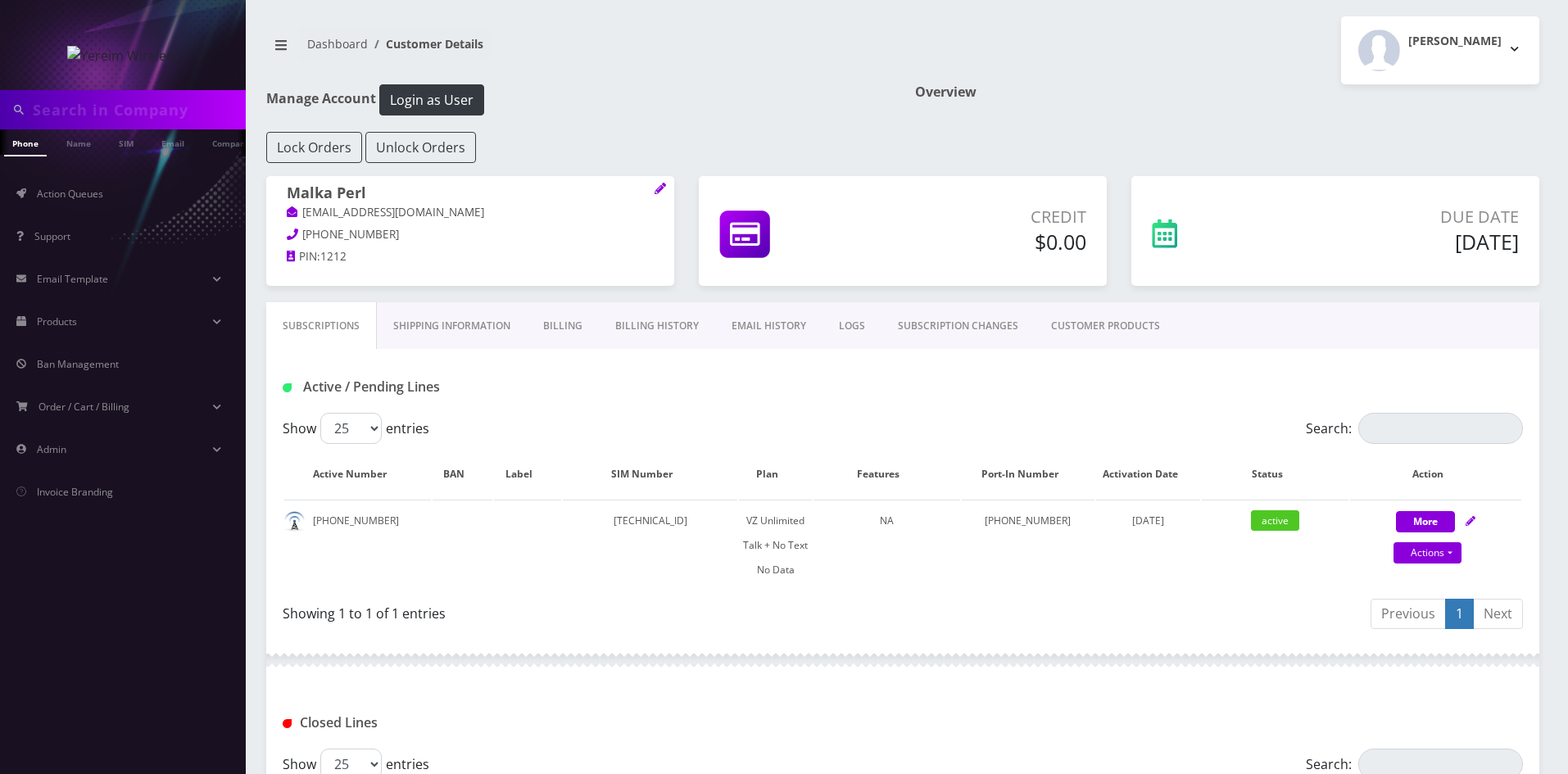
click at [563, 332] on link "Billing" at bounding box center [562, 326] width 72 height 47
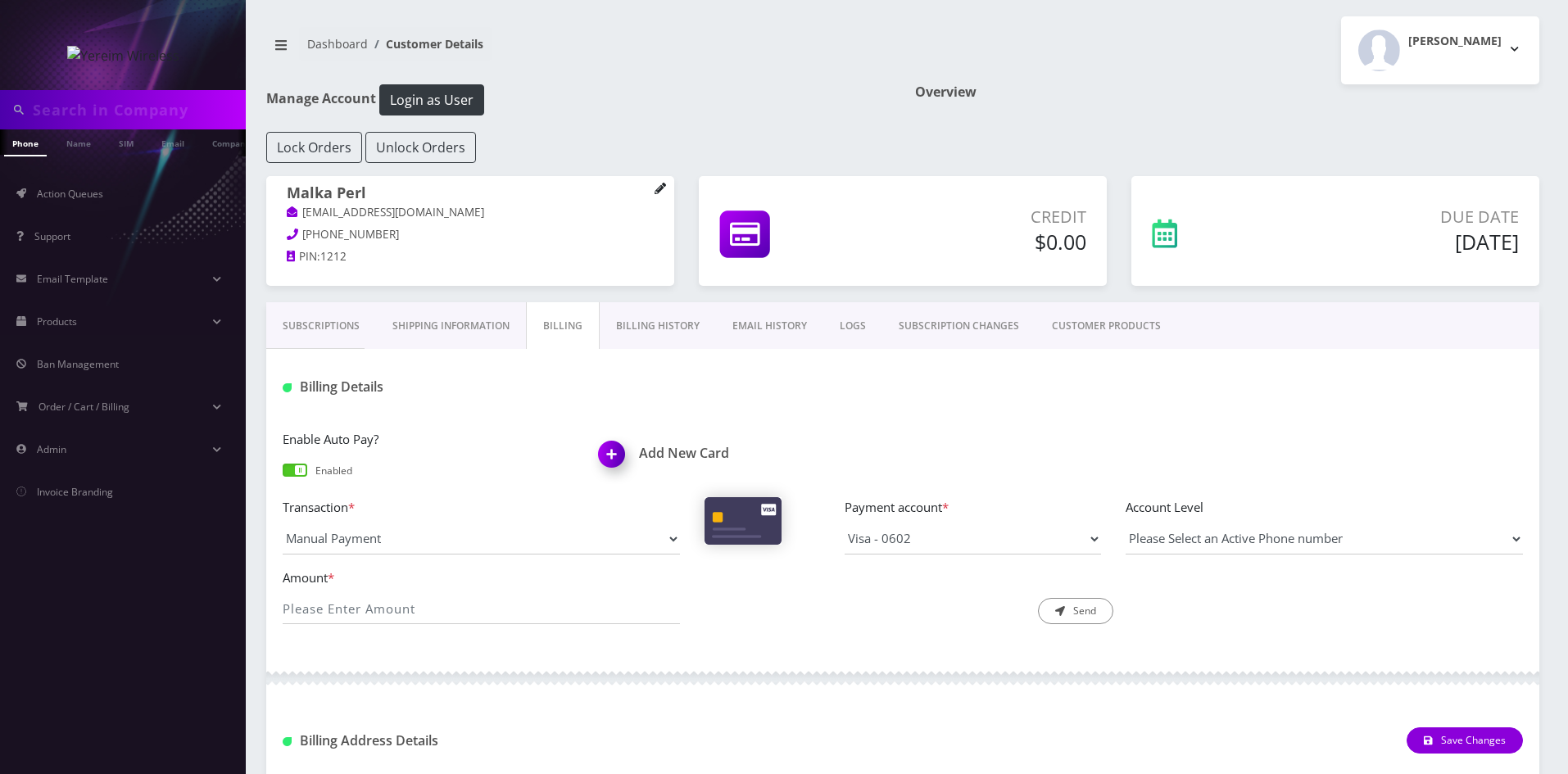
click at [660, 188] on icon at bounding box center [660, 188] width 11 height 11
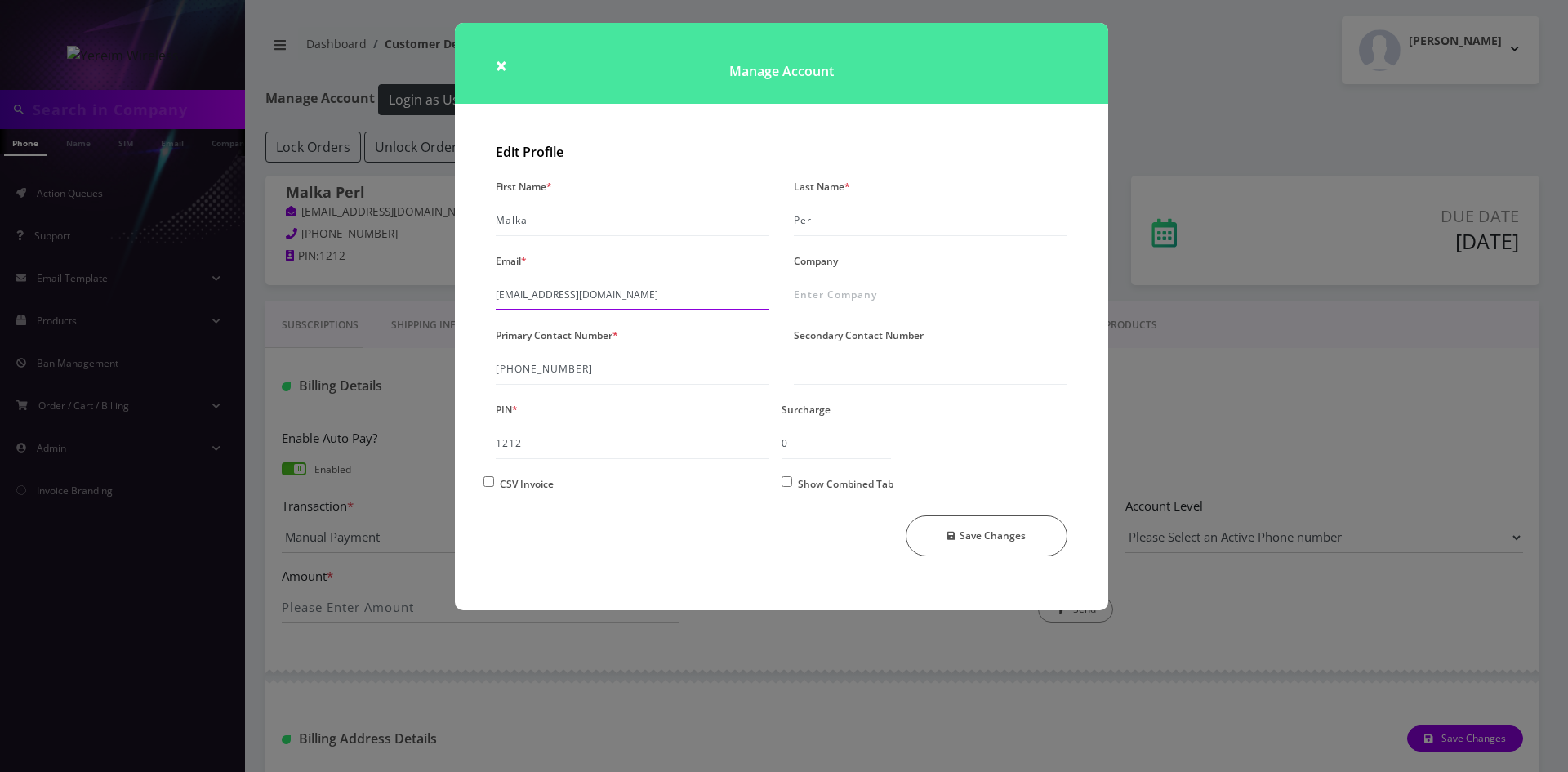
drag, startPoint x: 680, startPoint y: 297, endPoint x: 492, endPoint y: 307, distance: 188.3
click at [492, 307] on div "Email * shgy9700+8455402267@gmail.com" at bounding box center [632, 280] width 298 height 62
click at [499, 70] on span "×" at bounding box center [501, 65] width 12 height 27
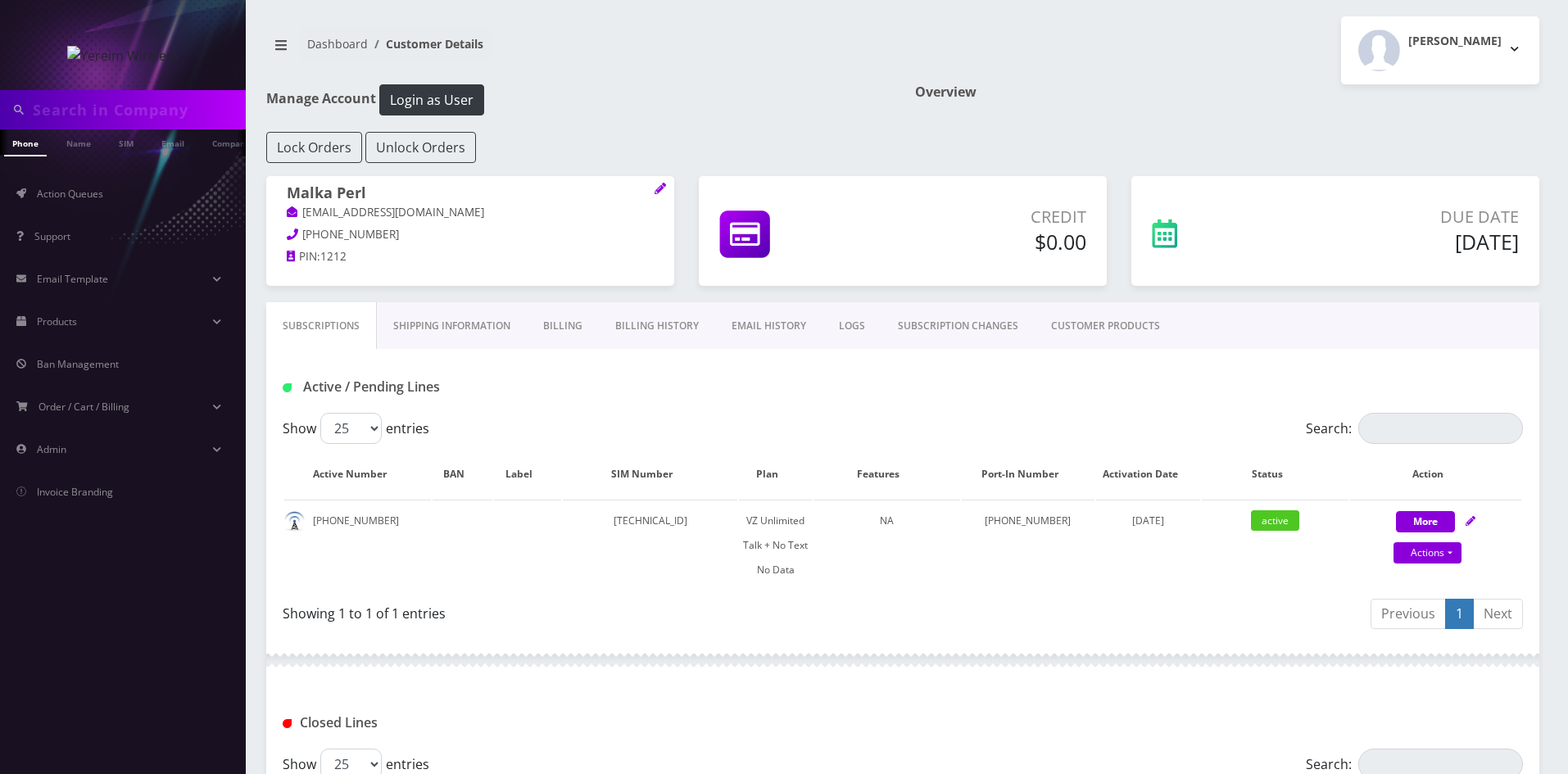
click at [570, 331] on link "Billing" at bounding box center [562, 326] width 72 height 47
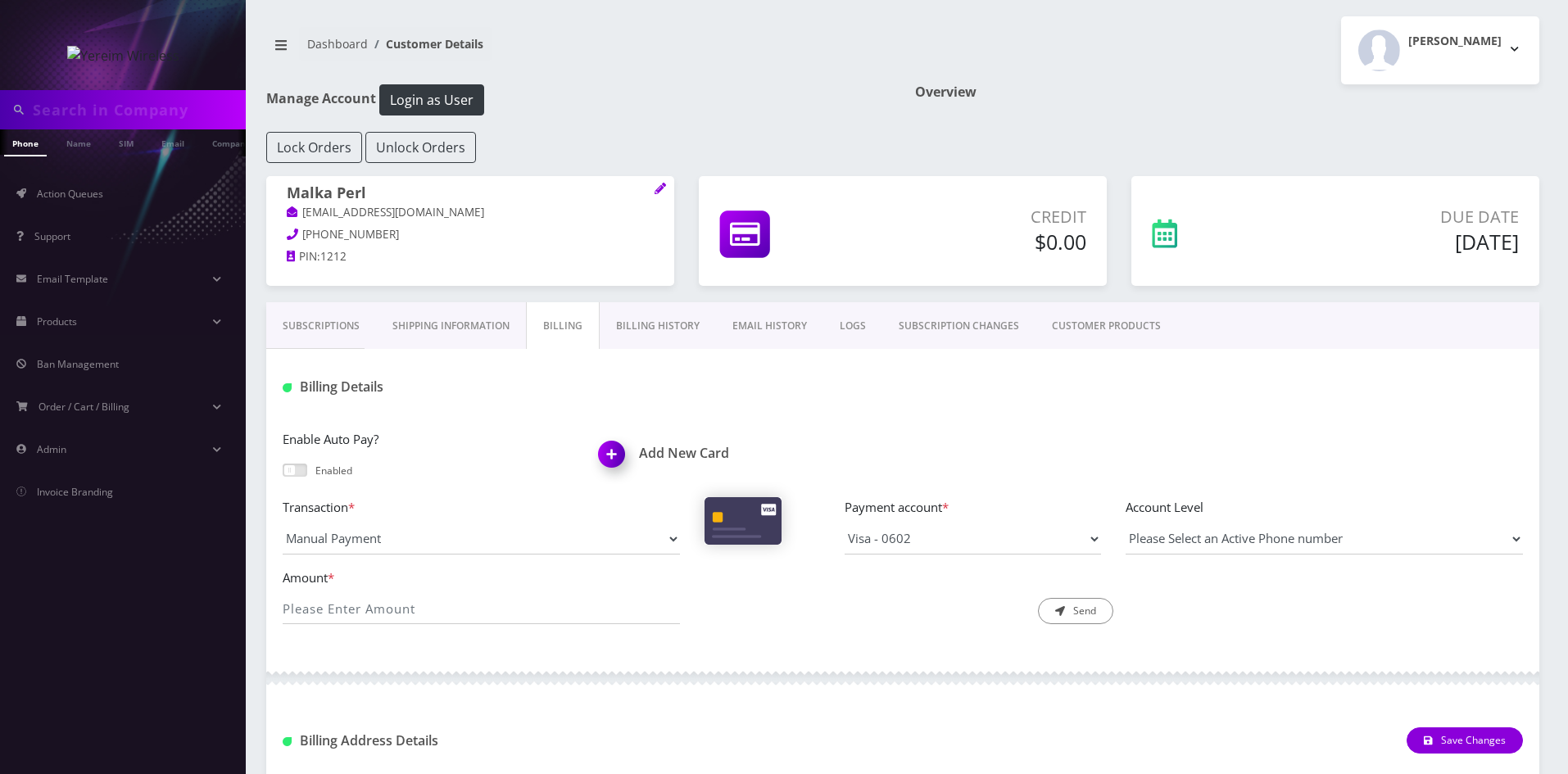
click at [348, 335] on link "Subscriptions" at bounding box center [321, 326] width 110 height 47
